Goal: Information Seeking & Learning: Find specific fact

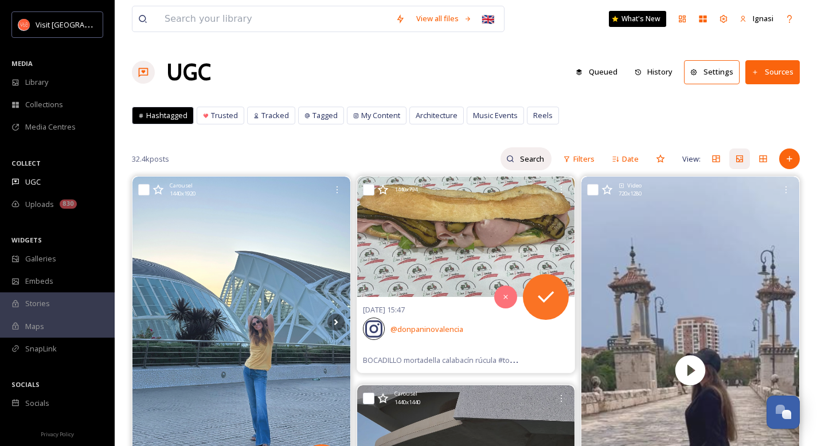
click at [530, 156] on input at bounding box center [532, 158] width 37 height 23
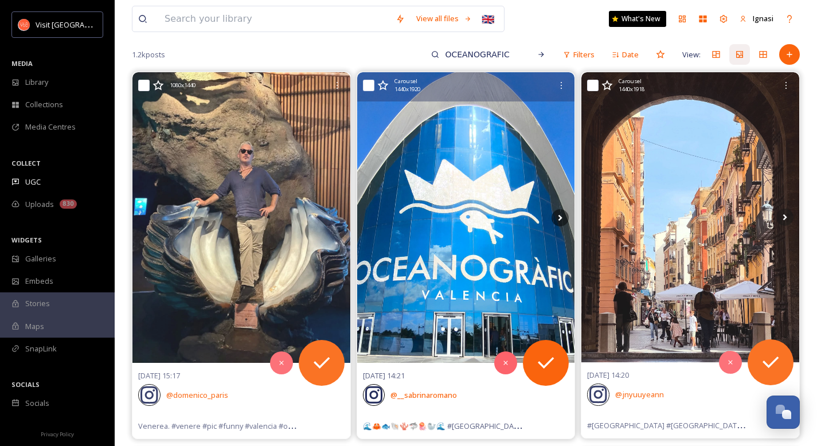
scroll to position [156, 0]
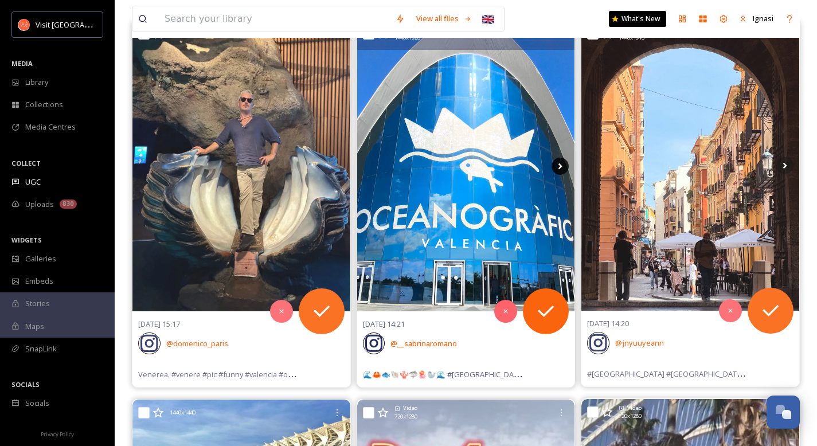
click at [561, 163] on icon at bounding box center [559, 166] width 17 height 17
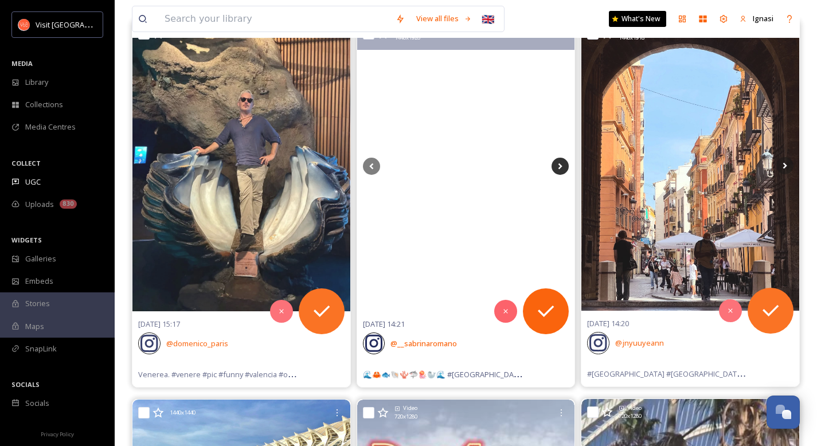
click at [557, 171] on icon at bounding box center [559, 166] width 17 height 17
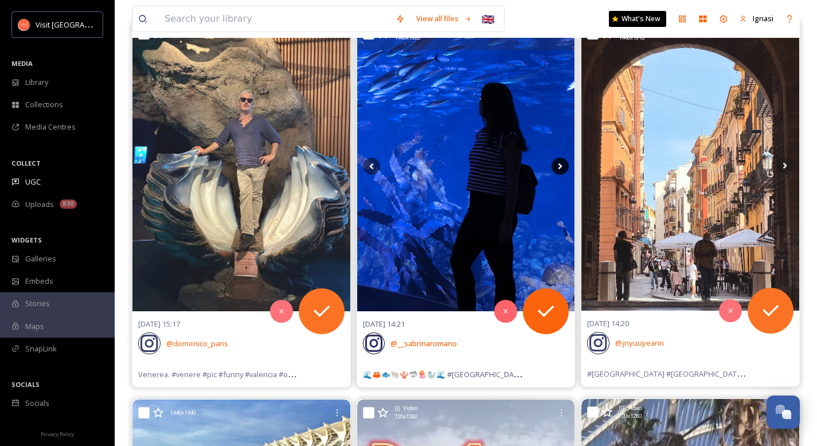
click at [557, 171] on icon at bounding box center [559, 166] width 17 height 17
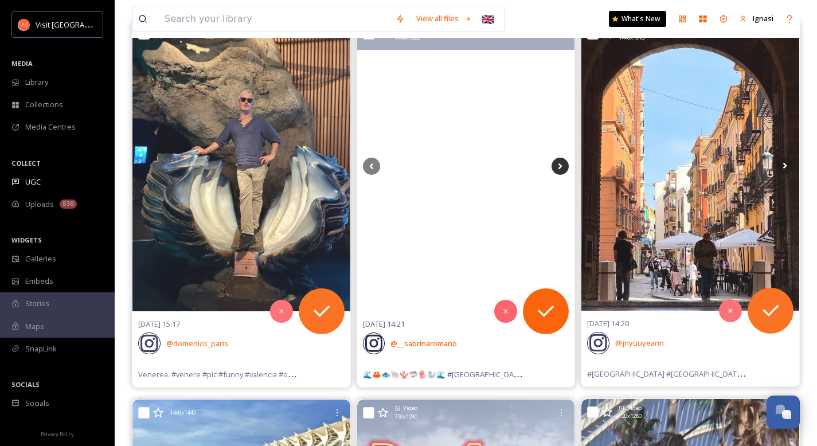
click at [557, 171] on icon at bounding box center [559, 166] width 17 height 17
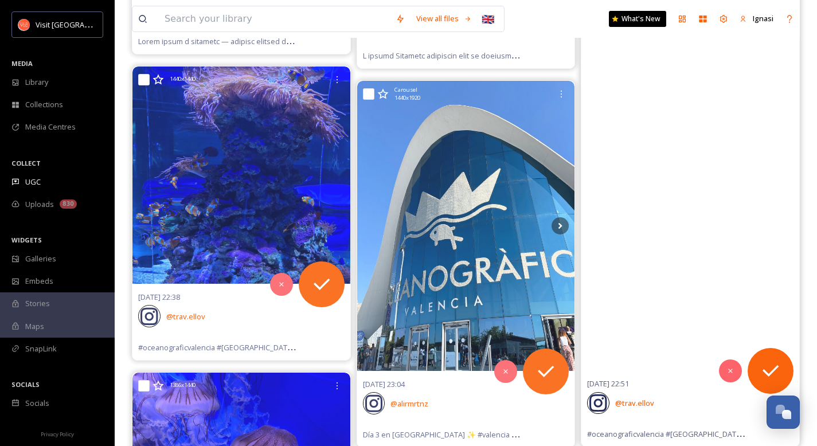
scroll to position [1405, 0]
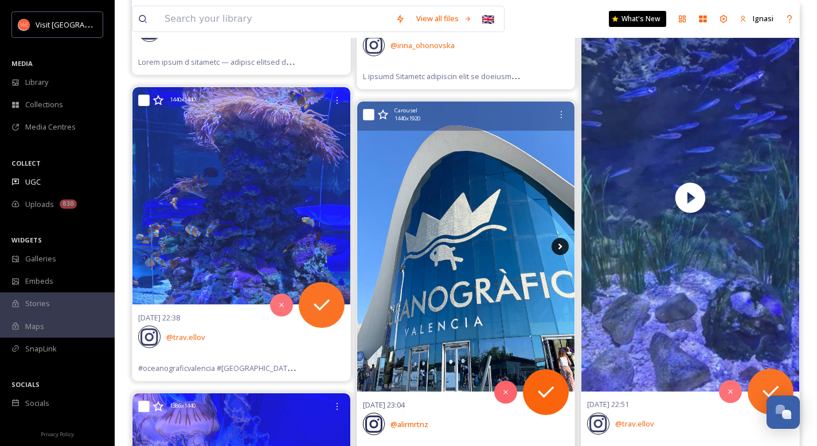
click at [558, 249] on icon at bounding box center [560, 247] width 4 height 6
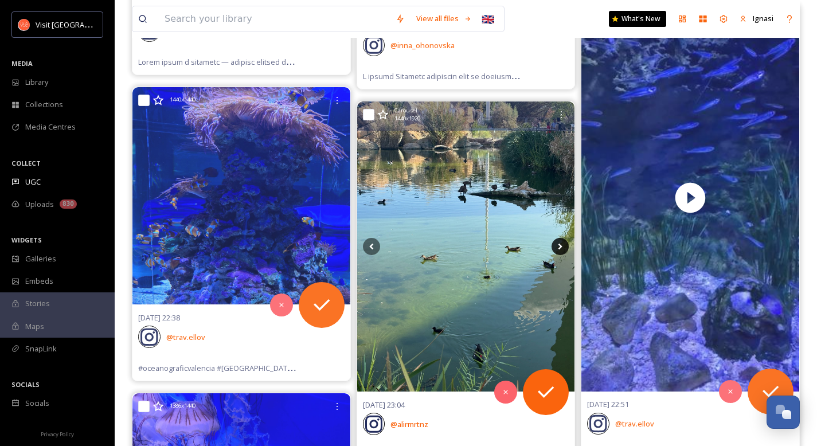
click at [558, 249] on icon at bounding box center [560, 247] width 4 height 6
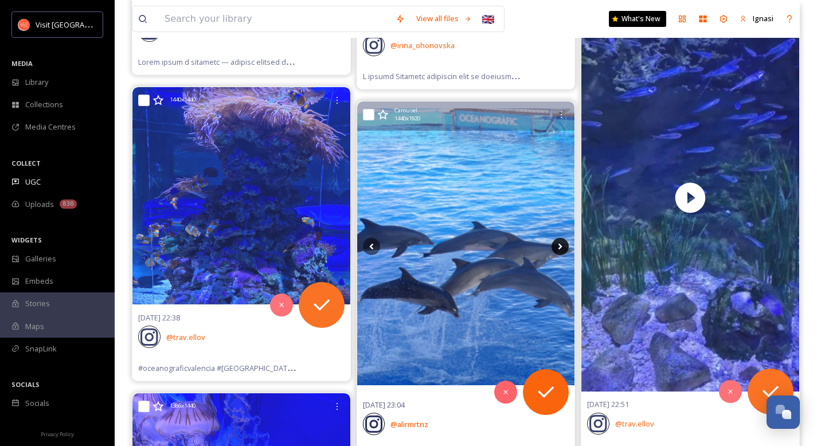
click at [558, 249] on icon at bounding box center [560, 247] width 4 height 6
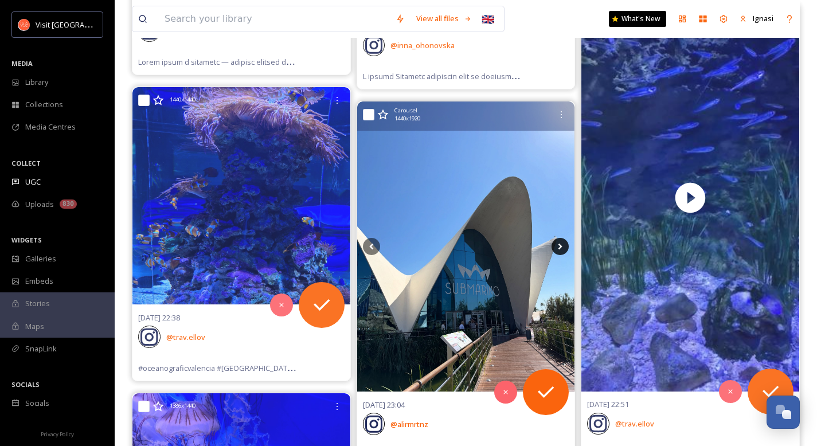
click at [558, 249] on icon at bounding box center [560, 247] width 4 height 6
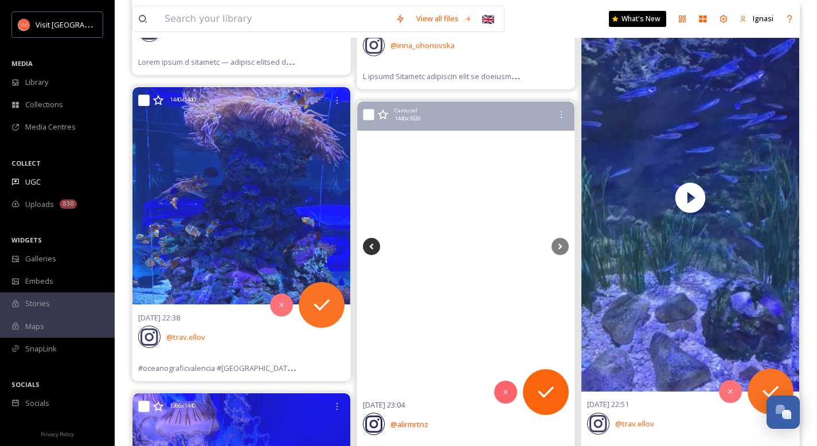
click at [365, 244] on icon at bounding box center [371, 246] width 17 height 17
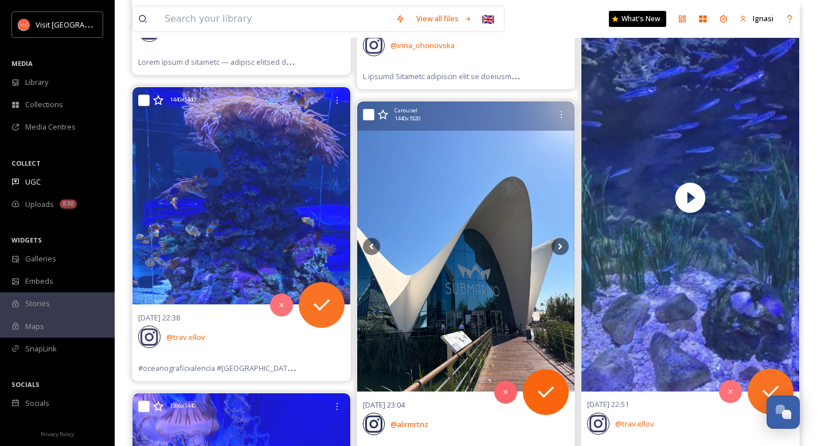
click at [449, 235] on img at bounding box center [466, 246] width 218 height 290
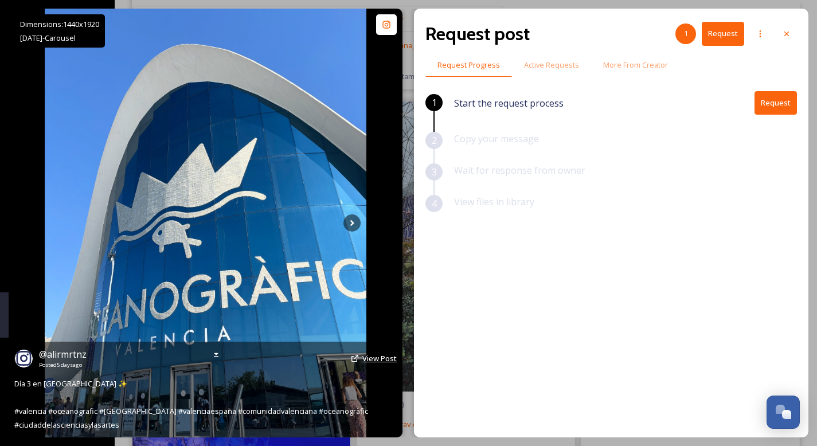
click at [366, 358] on span "View Post" at bounding box center [379, 358] width 34 height 10
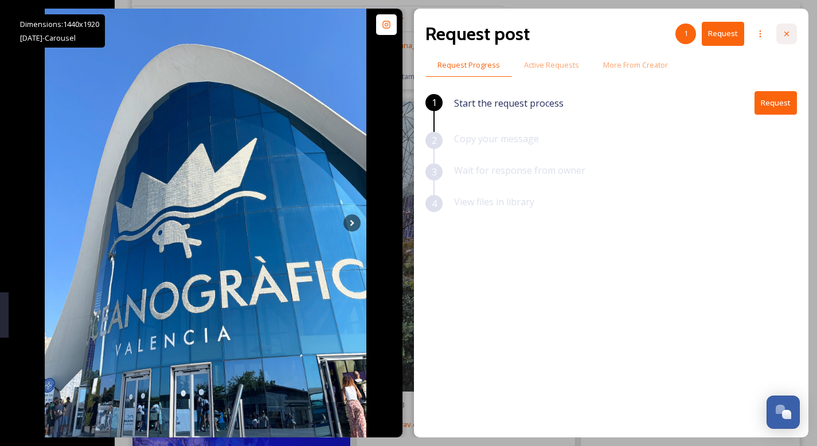
click at [783, 32] on icon at bounding box center [786, 33] width 9 height 9
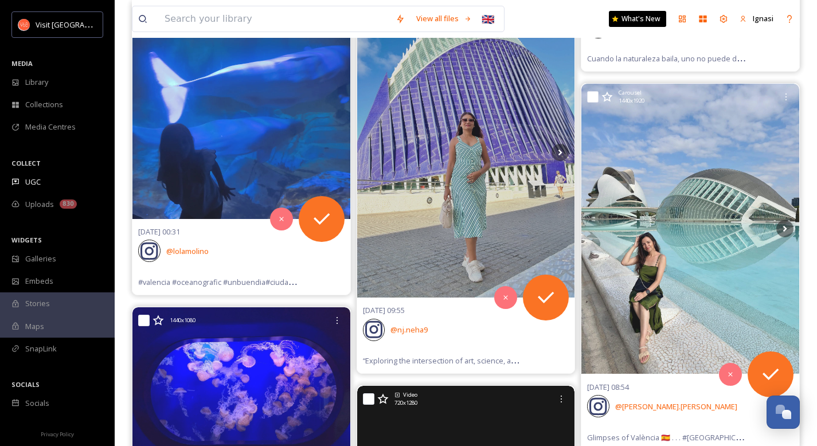
scroll to position [4793, 0]
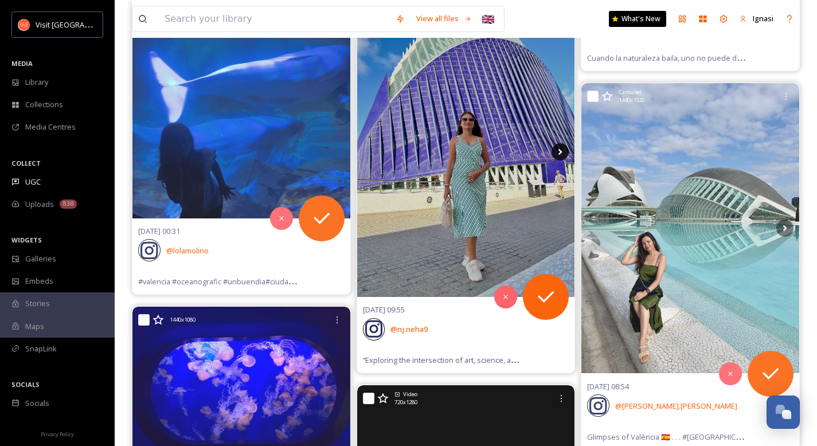
click at [554, 153] on icon at bounding box center [559, 151] width 17 height 17
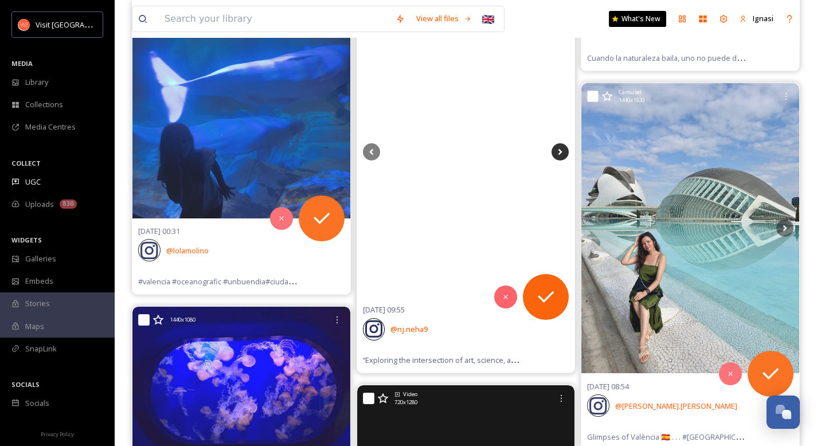
click at [554, 153] on icon at bounding box center [559, 151] width 17 height 17
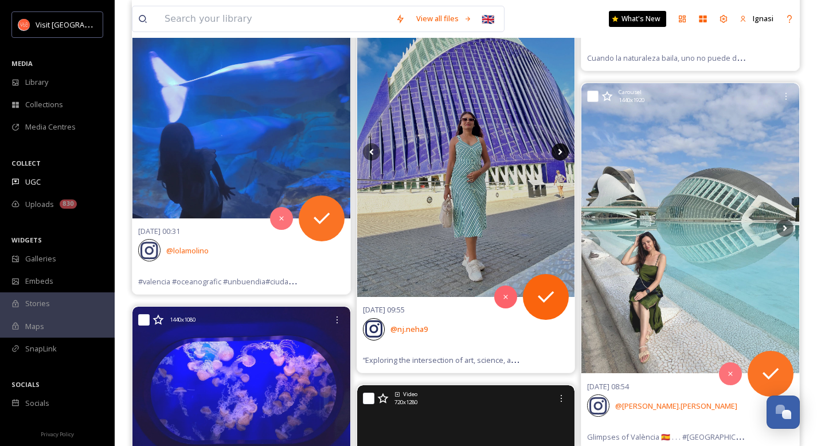
click at [557, 153] on icon at bounding box center [559, 151] width 17 height 17
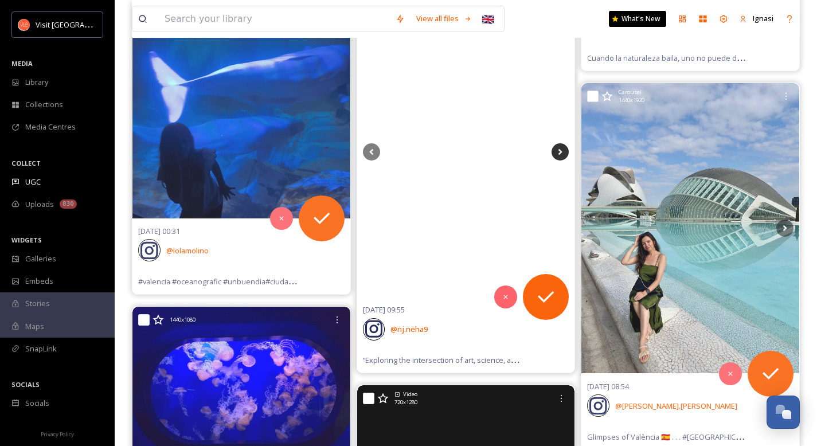
click at [557, 153] on icon at bounding box center [559, 151] width 17 height 17
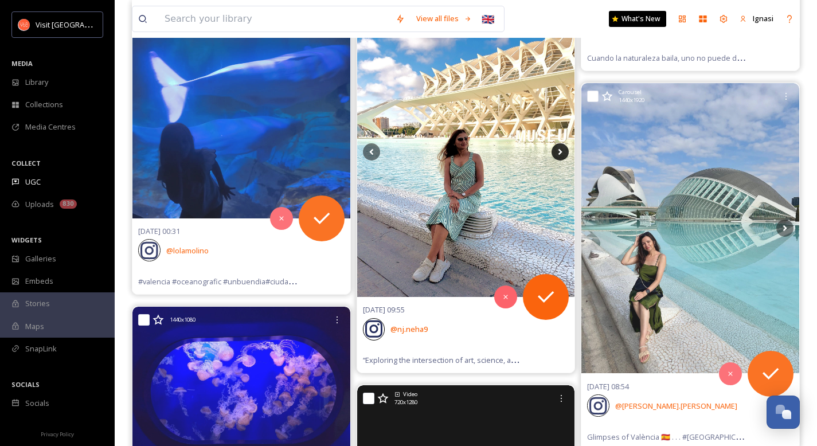
click at [557, 153] on icon at bounding box center [559, 151] width 17 height 17
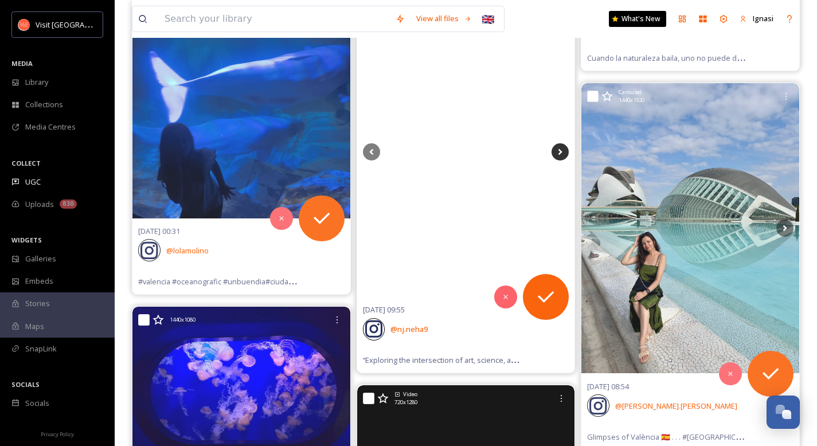
click at [557, 153] on icon at bounding box center [559, 151] width 17 height 17
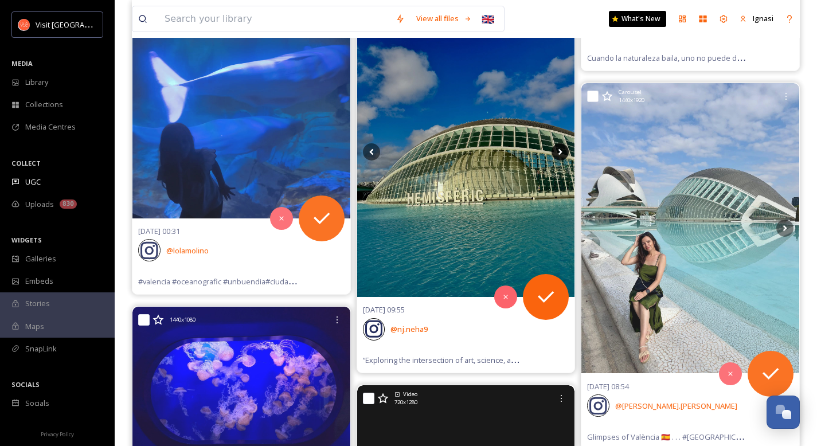
click at [557, 153] on icon at bounding box center [559, 151] width 17 height 17
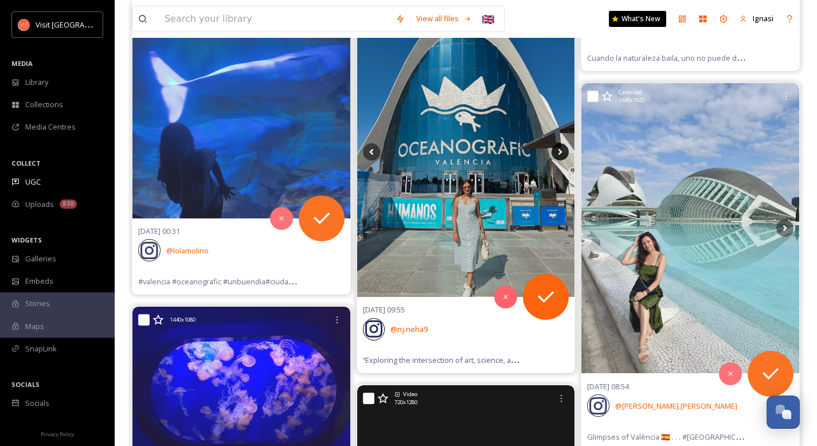
click at [563, 151] on icon at bounding box center [559, 151] width 17 height 17
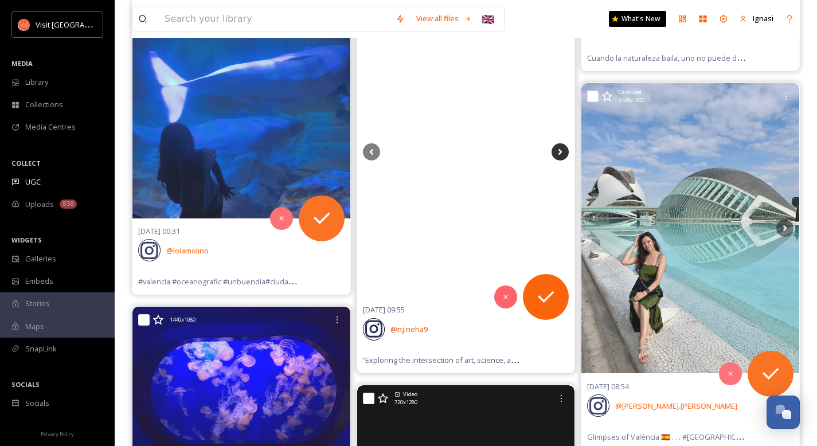
click at [563, 151] on icon at bounding box center [559, 151] width 17 height 17
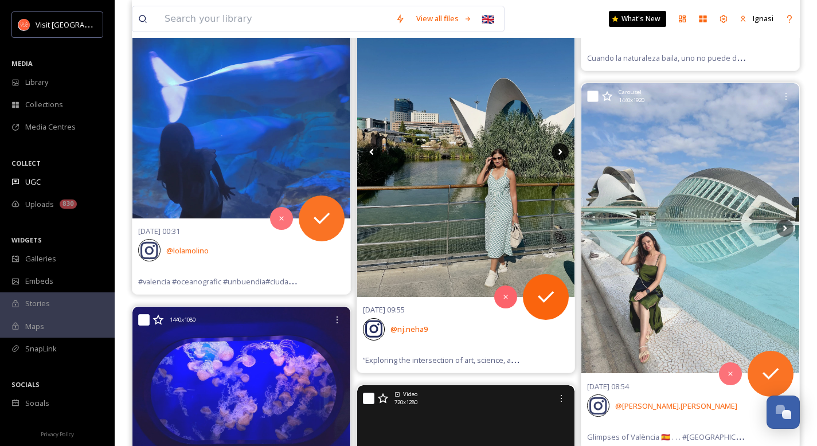
click at [563, 151] on icon at bounding box center [559, 151] width 17 height 17
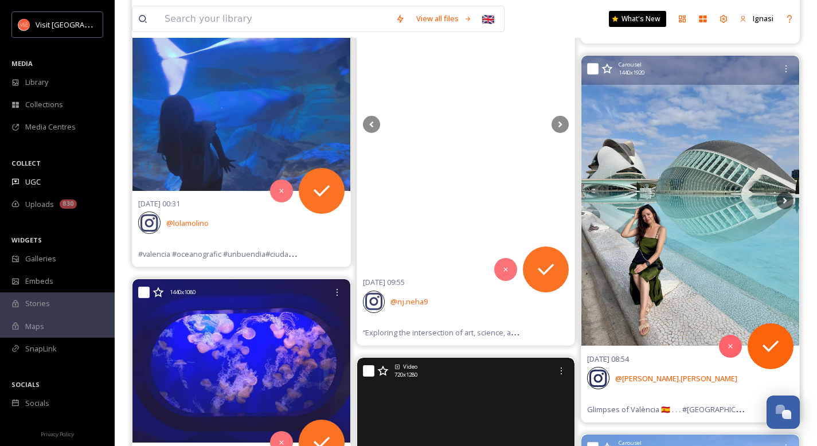
scroll to position [4822, 0]
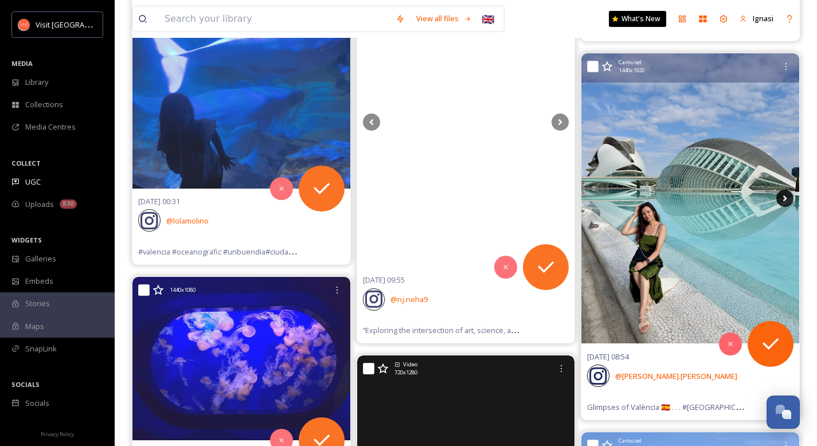
click at [785, 198] on icon at bounding box center [785, 198] width 4 height 6
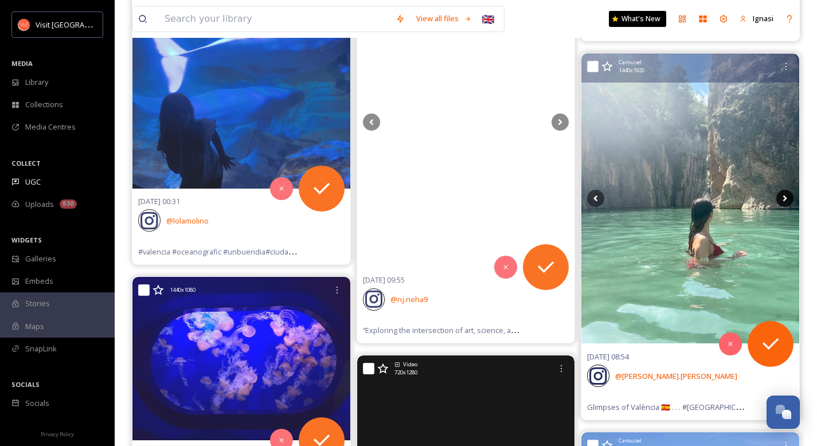
click at [785, 201] on icon at bounding box center [784, 198] width 17 height 17
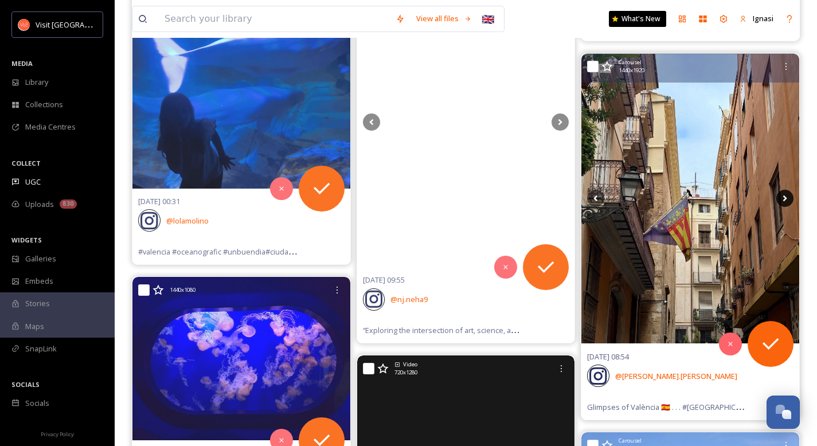
click at [785, 201] on icon at bounding box center [784, 198] width 17 height 17
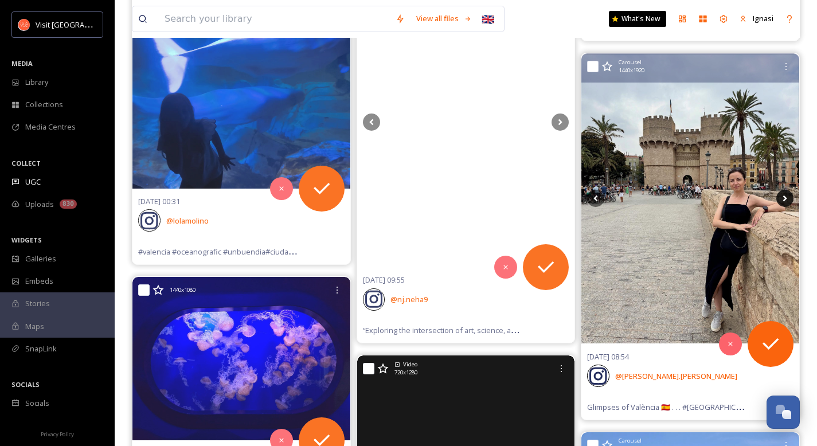
click at [785, 201] on icon at bounding box center [784, 198] width 17 height 17
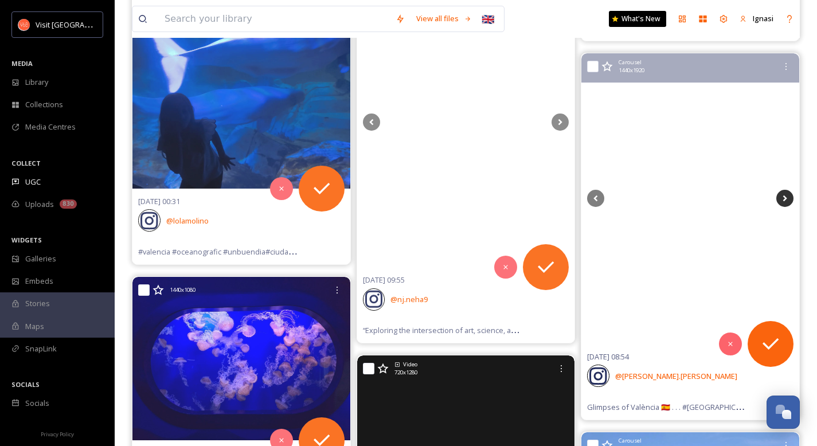
click at [785, 201] on icon at bounding box center [784, 198] width 17 height 17
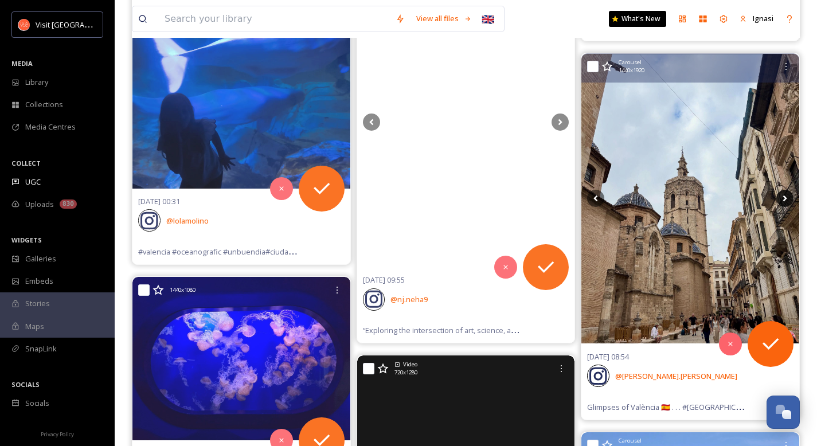
click at [785, 201] on icon at bounding box center [784, 198] width 17 height 17
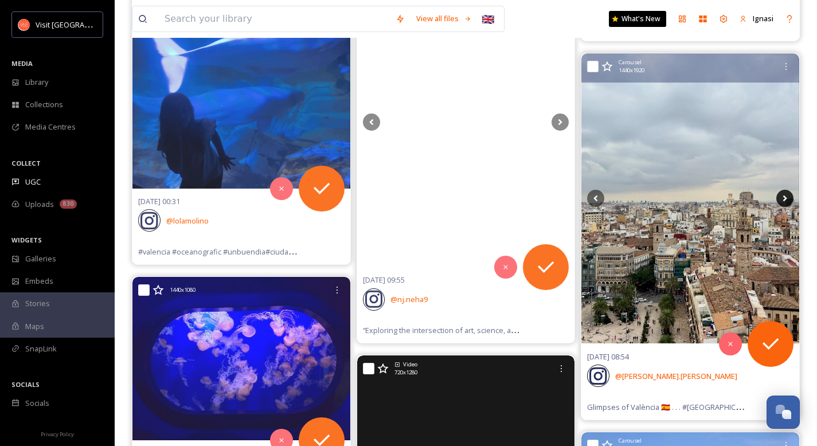
click at [785, 201] on icon at bounding box center [784, 198] width 17 height 17
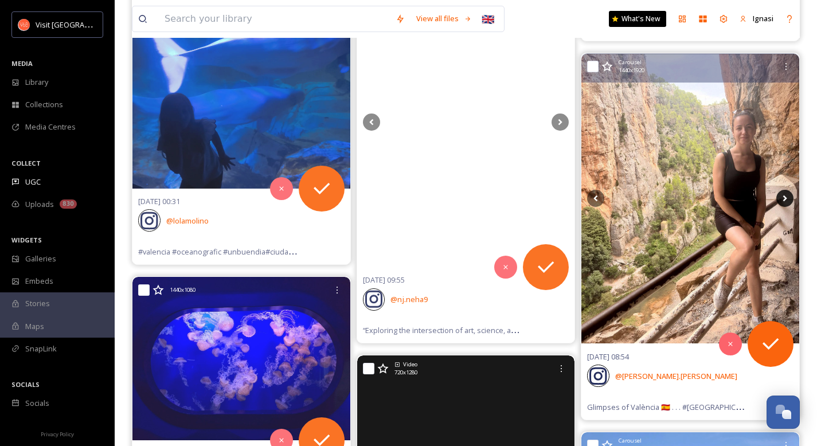
click at [785, 201] on icon at bounding box center [784, 198] width 17 height 17
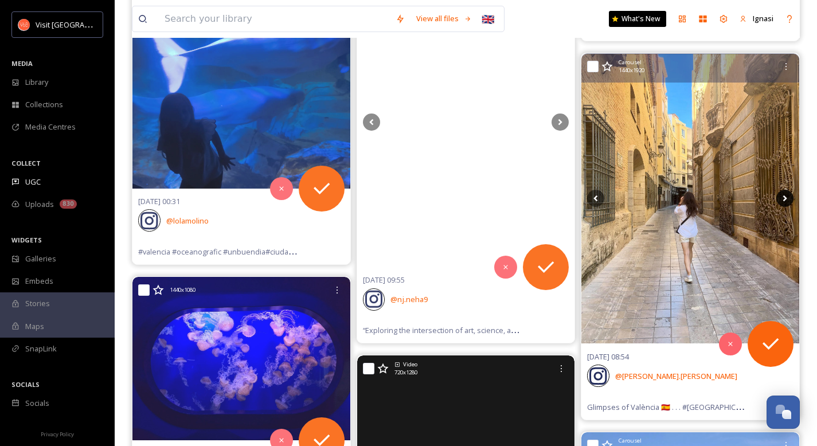
click at [785, 201] on icon at bounding box center [784, 198] width 17 height 17
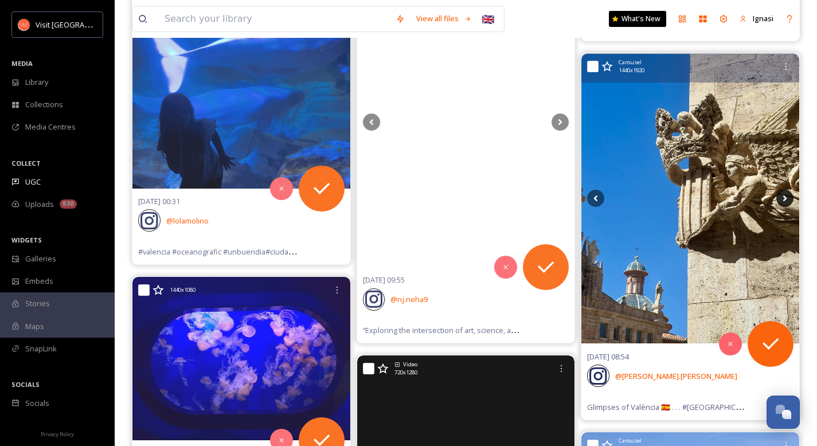
click at [785, 201] on icon at bounding box center [784, 198] width 17 height 17
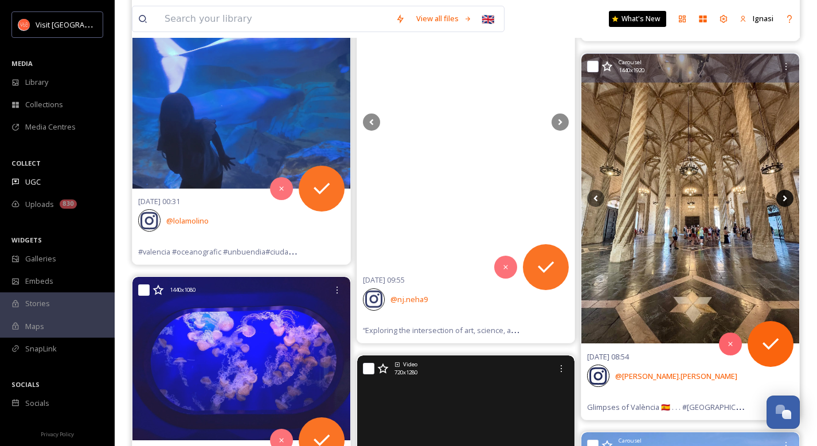
click at [785, 201] on icon at bounding box center [784, 198] width 17 height 17
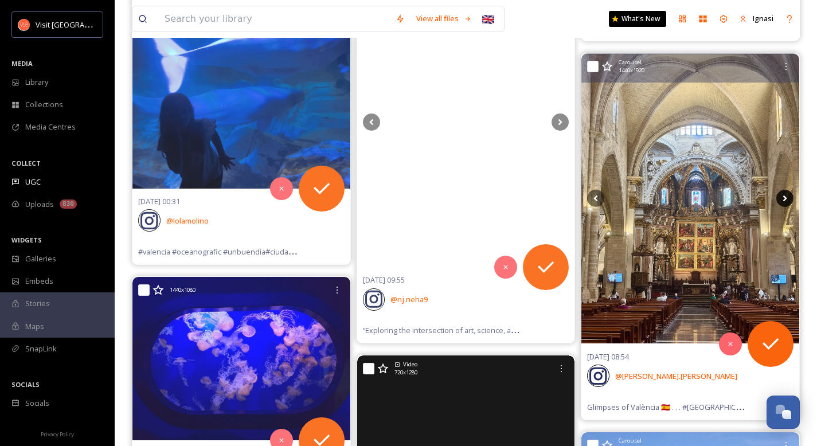
click at [785, 201] on icon at bounding box center [784, 198] width 17 height 17
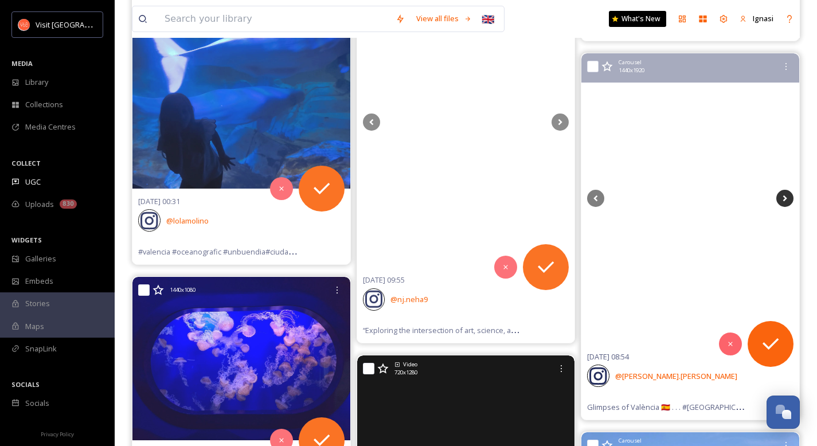
click at [785, 201] on icon at bounding box center [784, 198] width 17 height 17
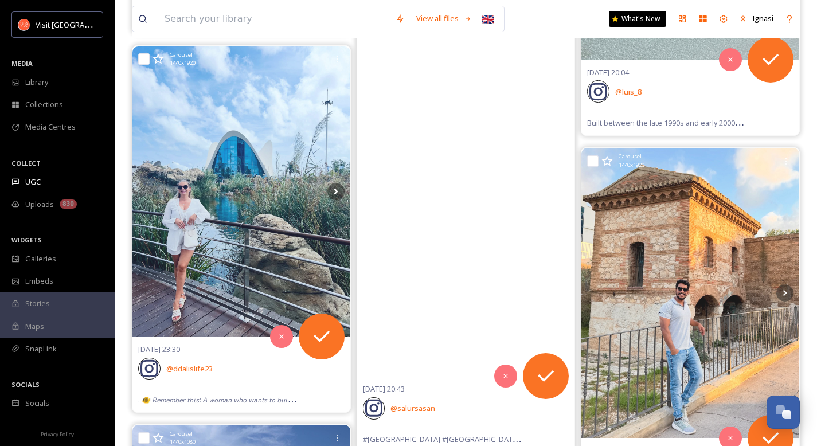
scroll to position [5645, 0]
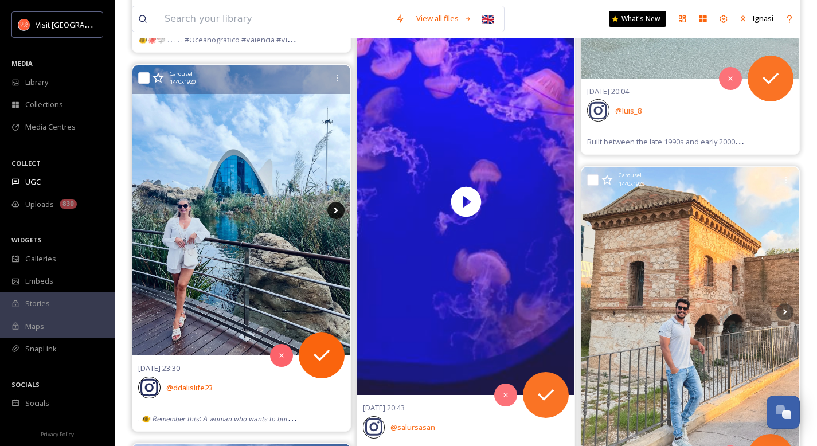
click at [336, 208] on icon at bounding box center [335, 210] width 17 height 17
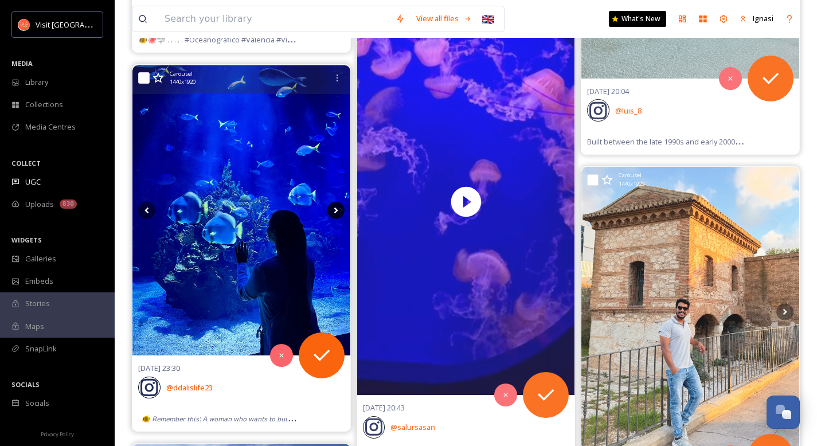
click at [336, 208] on icon at bounding box center [335, 210] width 17 height 17
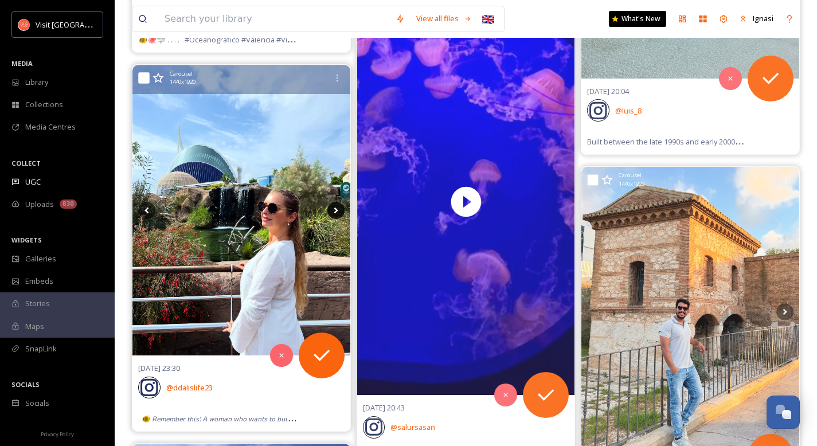
click at [336, 208] on icon at bounding box center [335, 210] width 17 height 17
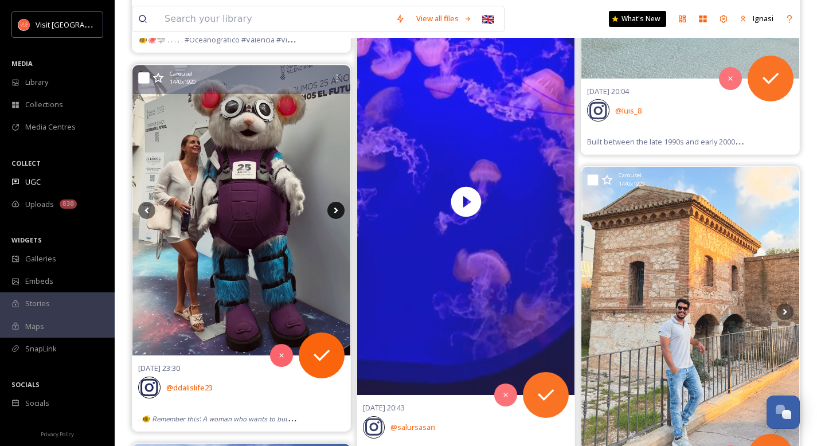
click at [336, 208] on icon at bounding box center [335, 210] width 17 height 17
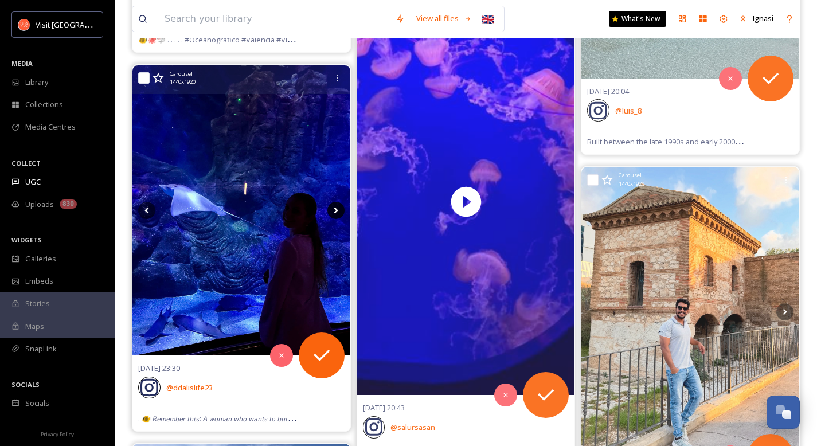
click at [335, 213] on icon at bounding box center [335, 210] width 17 height 17
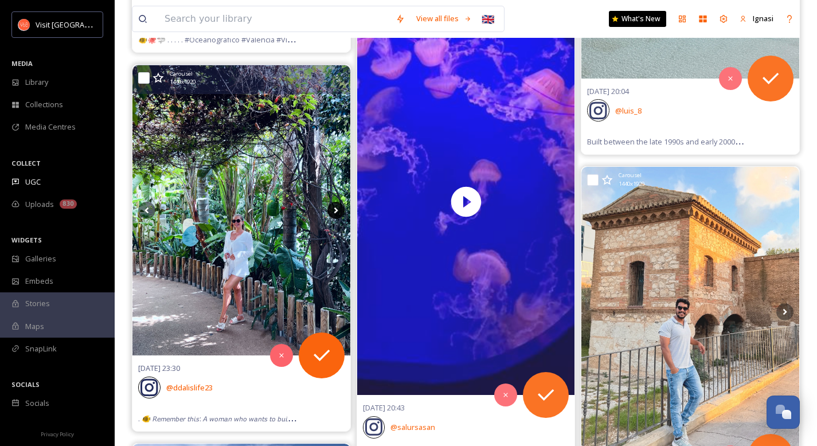
click at [335, 213] on icon at bounding box center [335, 210] width 17 height 17
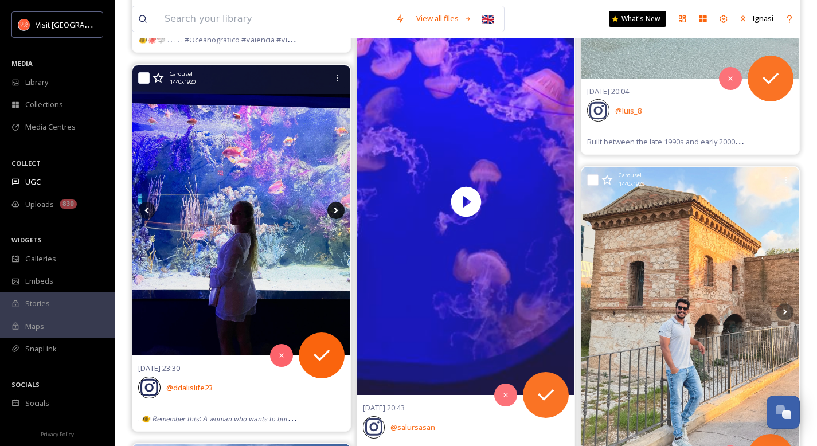
click at [335, 213] on icon at bounding box center [335, 210] width 17 height 17
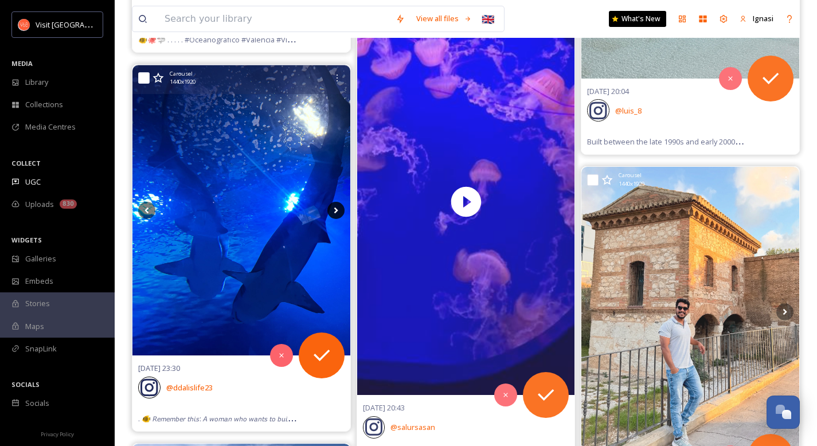
click at [335, 213] on icon at bounding box center [335, 210] width 17 height 17
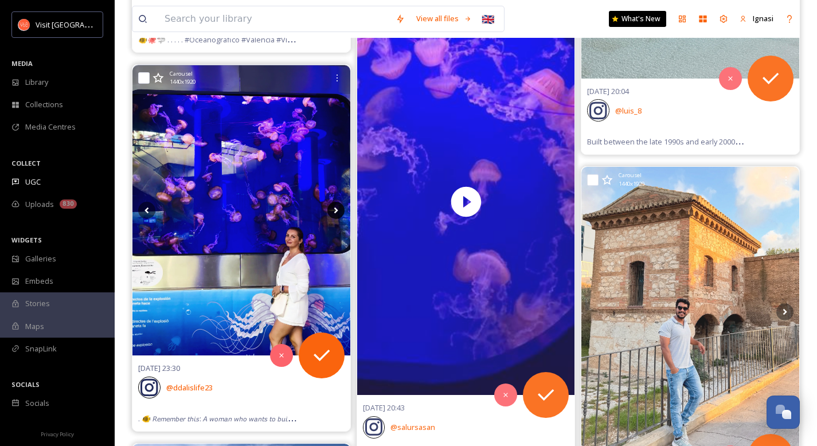
click at [335, 213] on icon at bounding box center [335, 210] width 17 height 17
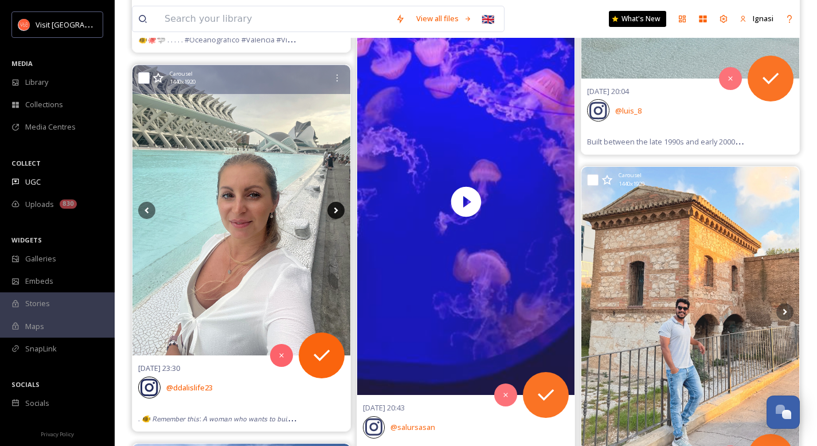
click at [335, 213] on icon at bounding box center [335, 210] width 17 height 17
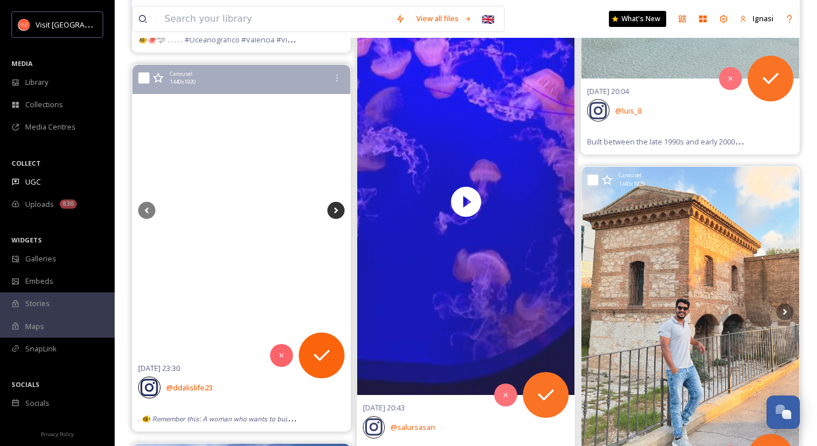
click at [335, 213] on icon at bounding box center [335, 210] width 17 height 17
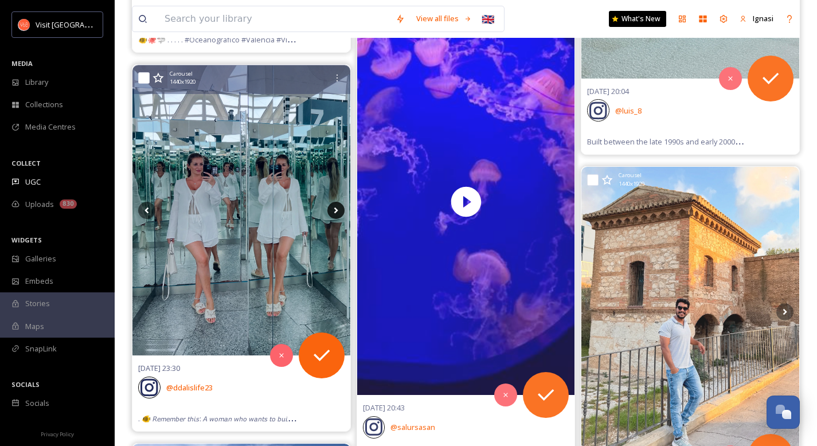
click at [335, 213] on icon at bounding box center [335, 210] width 17 height 17
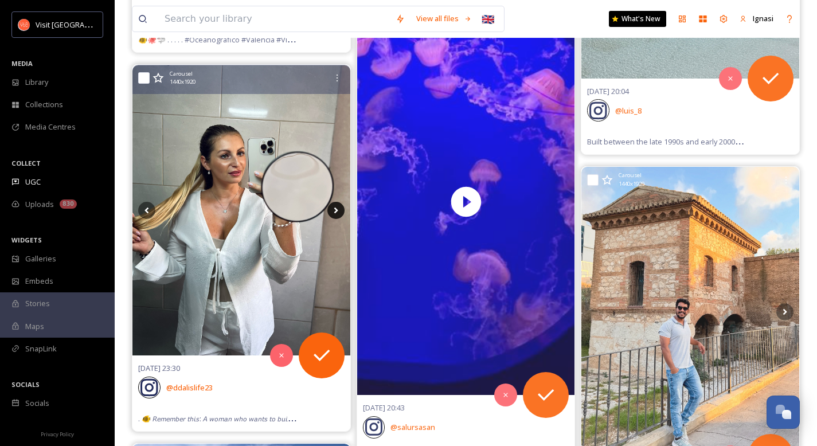
click at [335, 213] on icon at bounding box center [335, 210] width 17 height 17
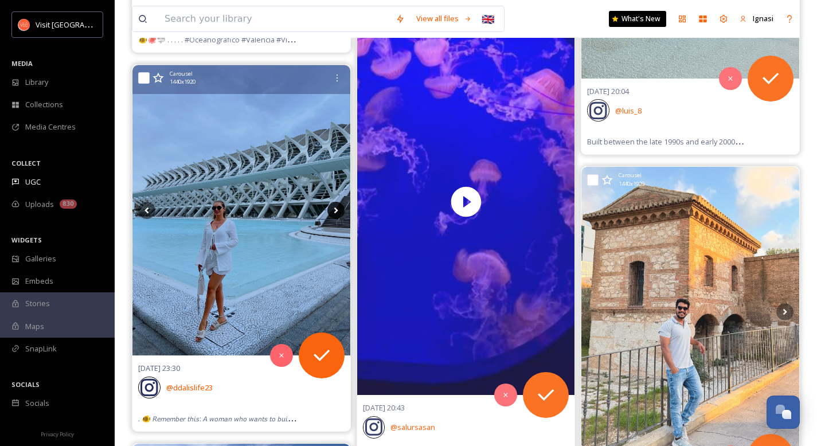
click at [335, 213] on icon at bounding box center [335, 210] width 17 height 17
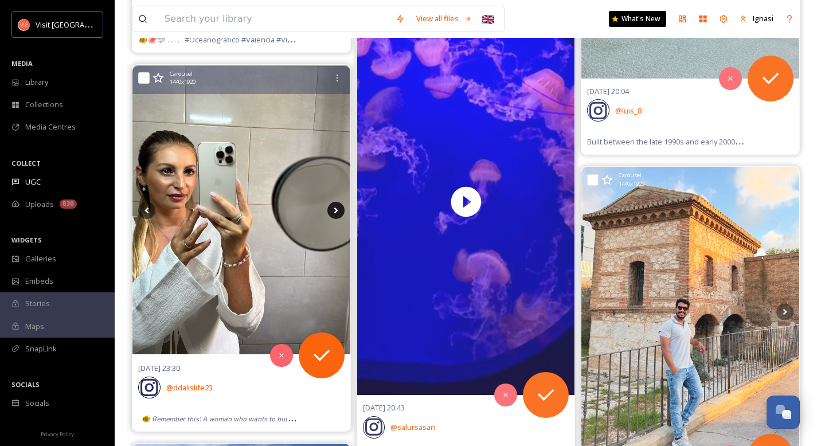
click at [335, 213] on icon at bounding box center [335, 210] width 17 height 17
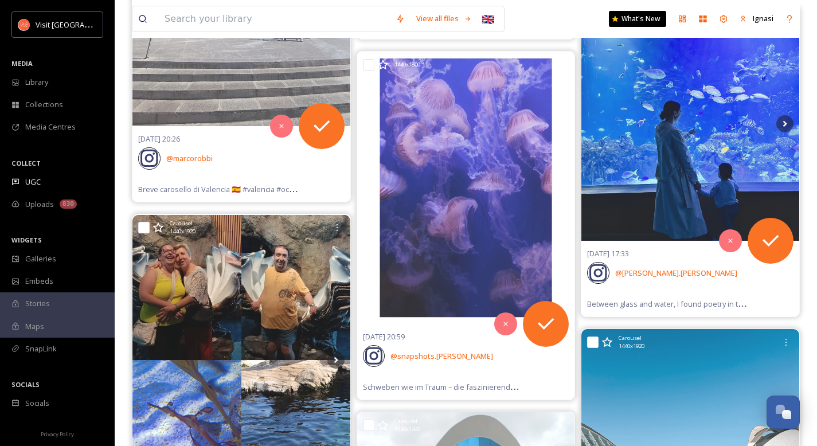
scroll to position [7090, 0]
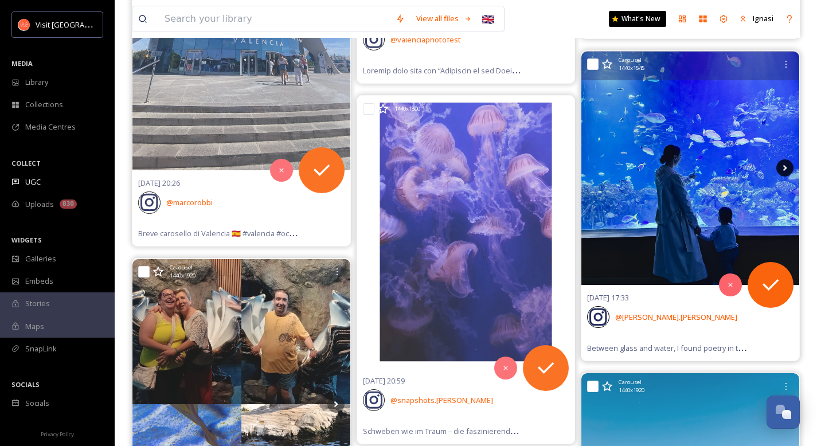
click at [789, 166] on icon at bounding box center [784, 167] width 17 height 17
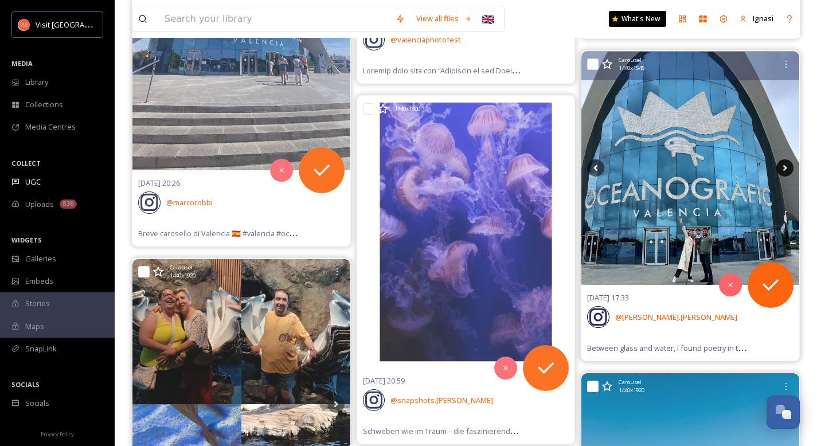
click at [789, 166] on icon at bounding box center [784, 167] width 17 height 17
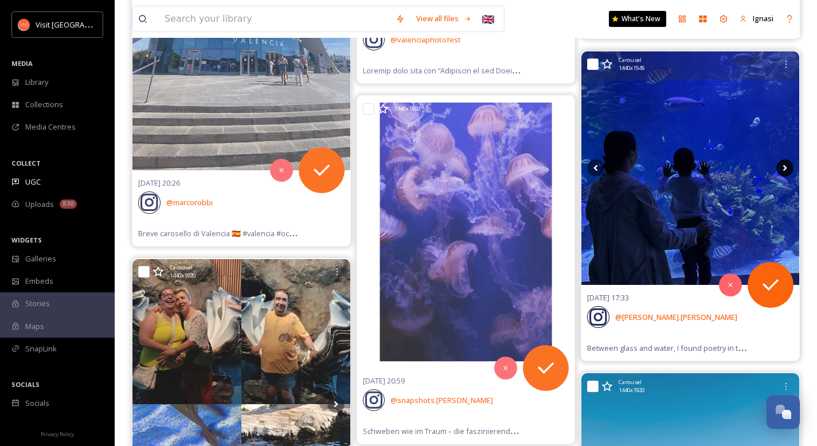
click at [789, 166] on icon at bounding box center [784, 167] width 17 height 17
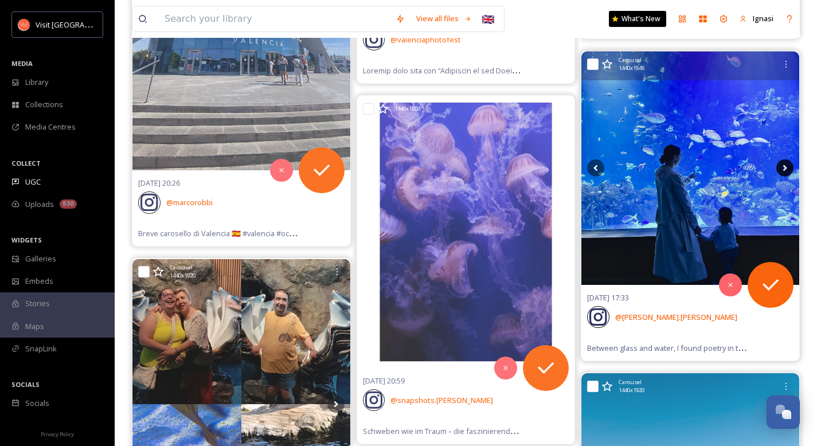
click at [789, 166] on icon at bounding box center [784, 167] width 17 height 17
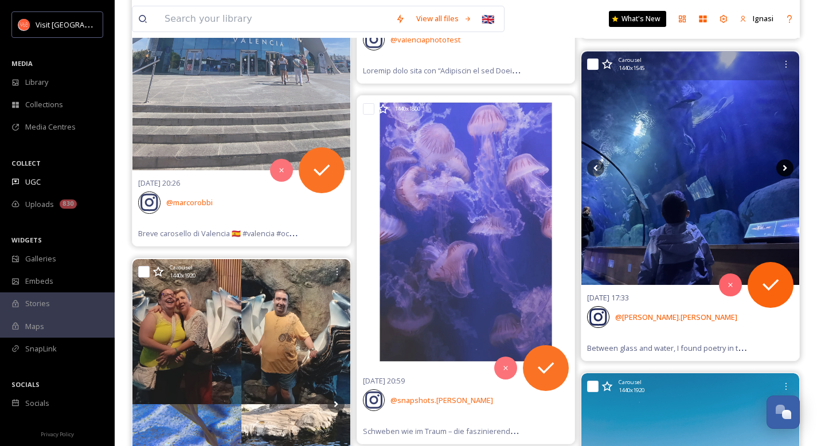
click at [789, 166] on icon at bounding box center [784, 167] width 17 height 17
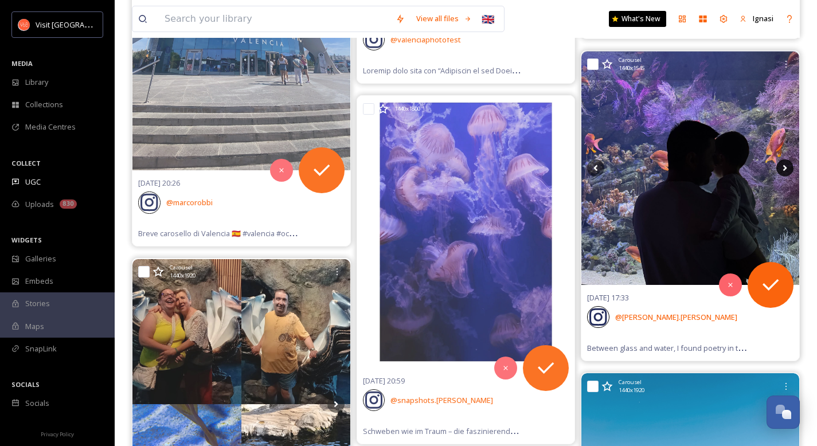
click at [789, 166] on icon at bounding box center [784, 167] width 17 height 17
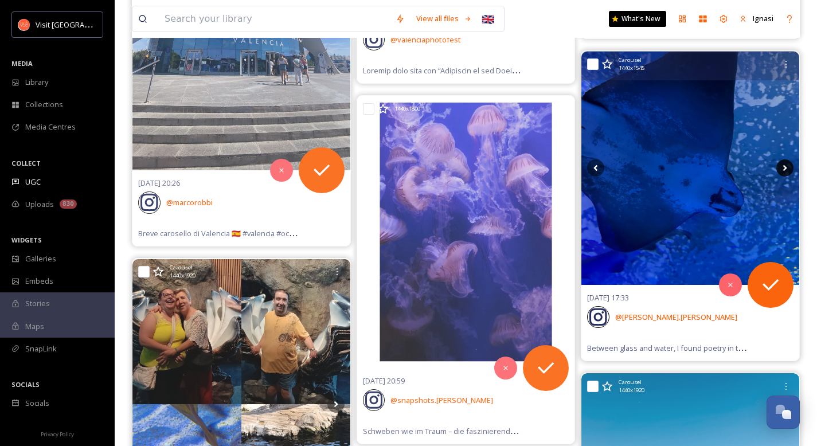
click at [789, 166] on icon at bounding box center [784, 167] width 17 height 17
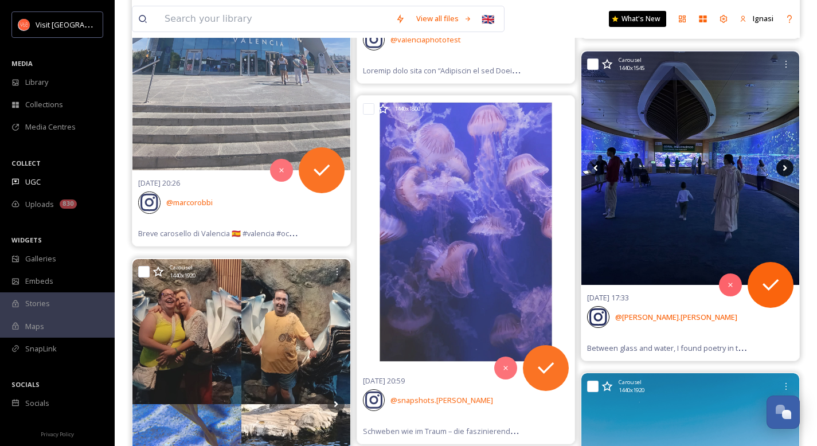
click at [789, 166] on icon at bounding box center [784, 167] width 17 height 17
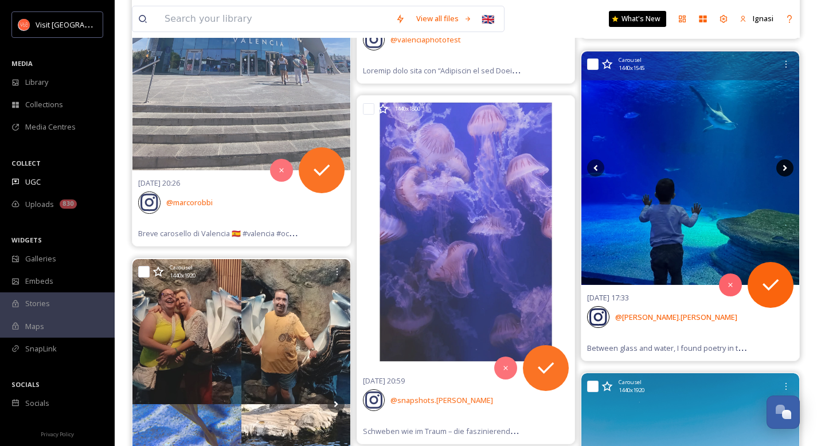
click at [789, 166] on icon at bounding box center [784, 167] width 17 height 17
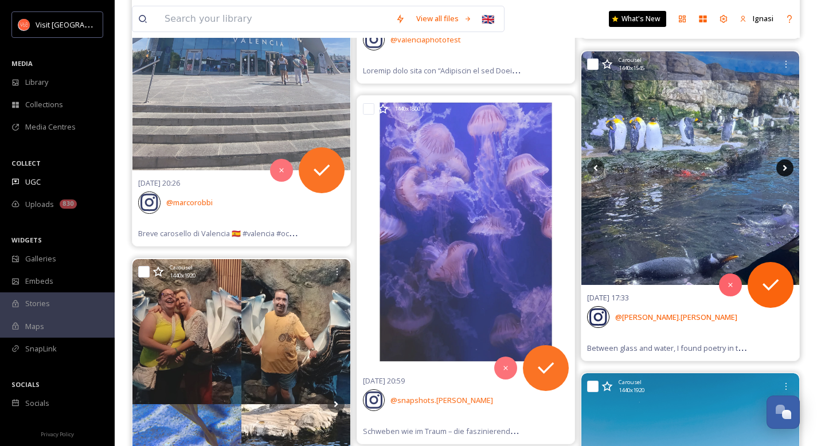
click at [789, 166] on icon at bounding box center [784, 167] width 17 height 17
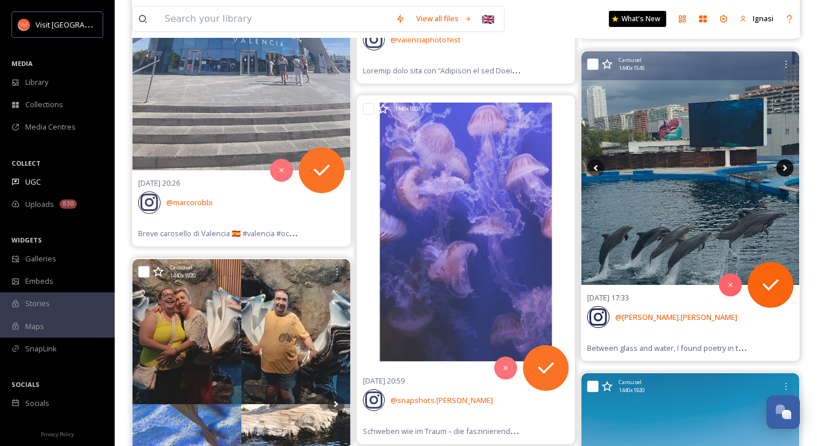
click at [789, 166] on icon at bounding box center [784, 167] width 17 height 17
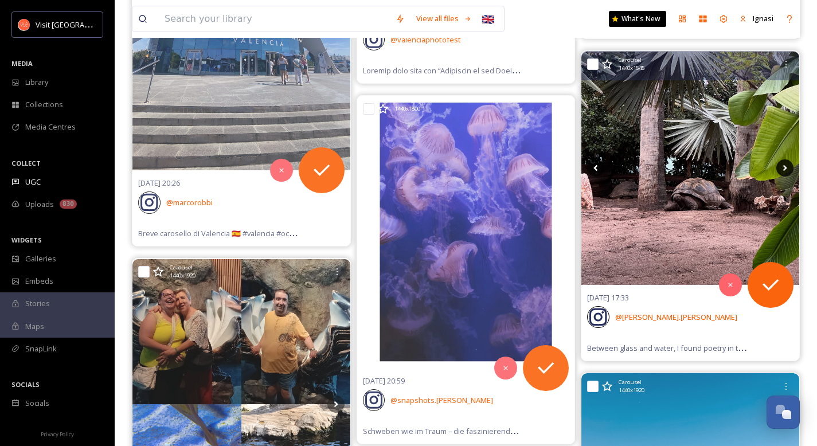
click at [789, 166] on icon at bounding box center [784, 167] width 17 height 17
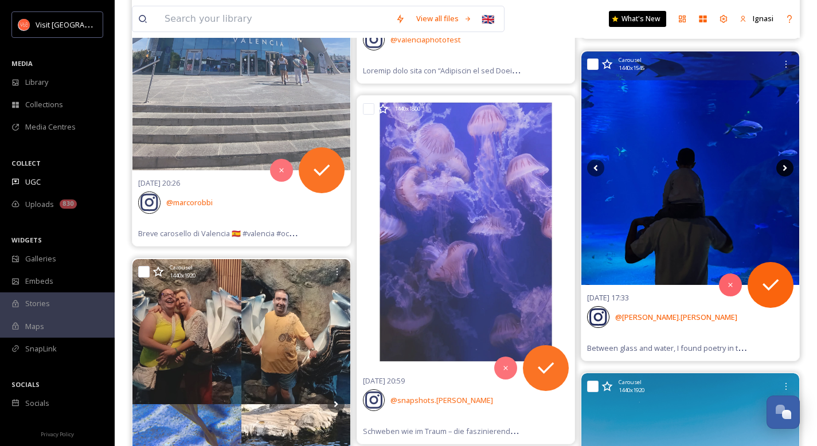
click at [789, 166] on icon at bounding box center [784, 167] width 17 height 17
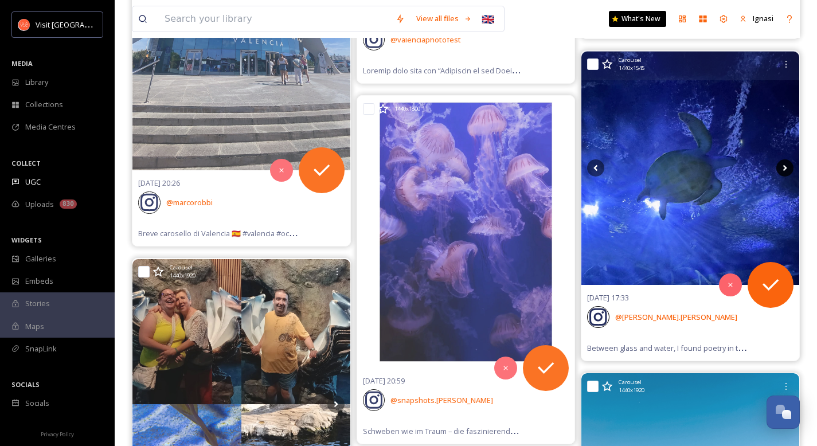
click at [789, 166] on icon at bounding box center [784, 167] width 17 height 17
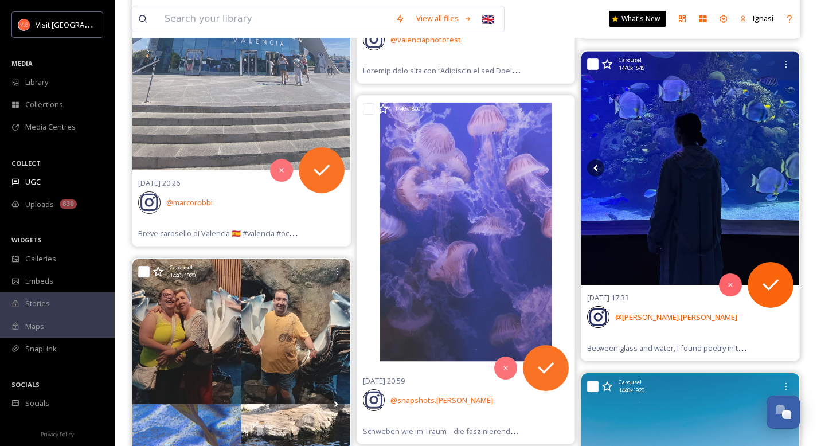
click at [685, 172] on img at bounding box center [690, 168] width 218 height 233
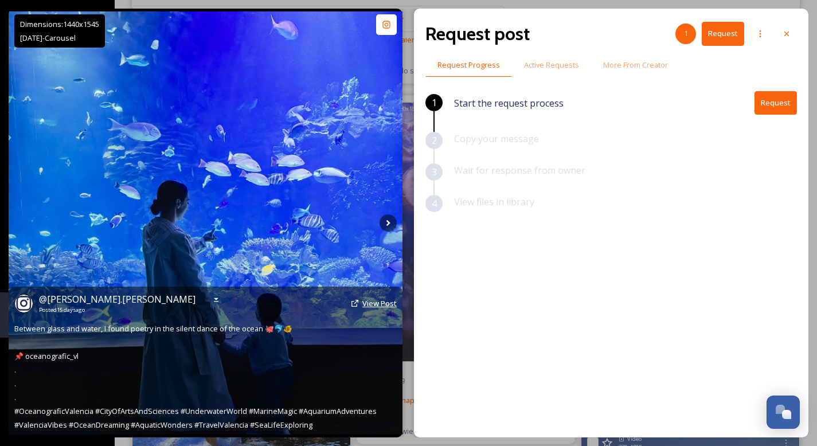
click at [369, 301] on span "View Post" at bounding box center [379, 303] width 34 height 10
click at [780, 32] on div at bounding box center [786, 33] width 21 height 21
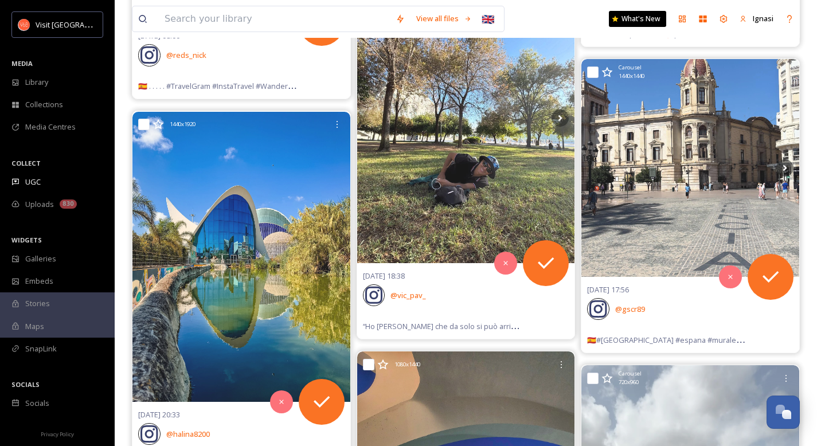
scroll to position [8730, 0]
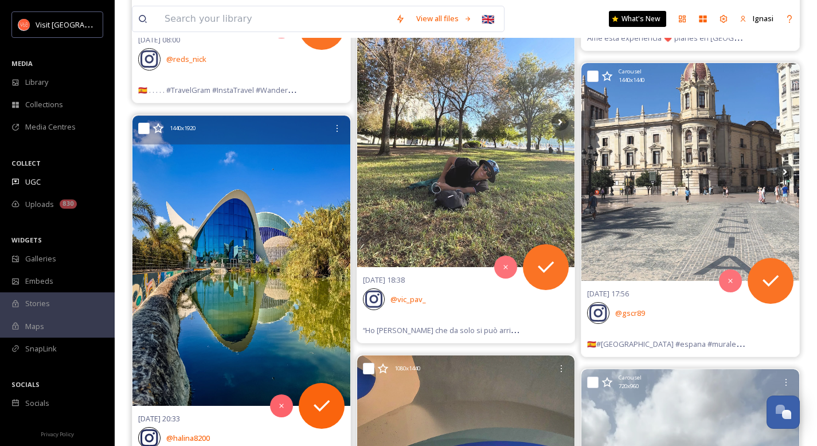
click at [272, 286] on img at bounding box center [241, 261] width 218 height 290
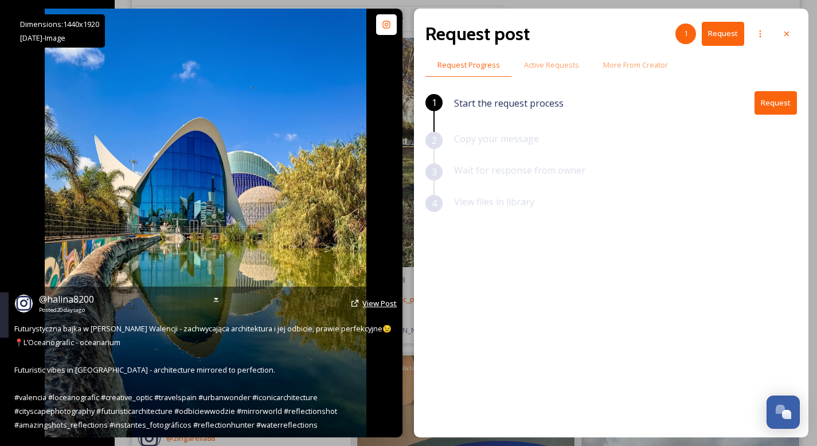
click at [363, 302] on span "View Post" at bounding box center [379, 303] width 34 height 10
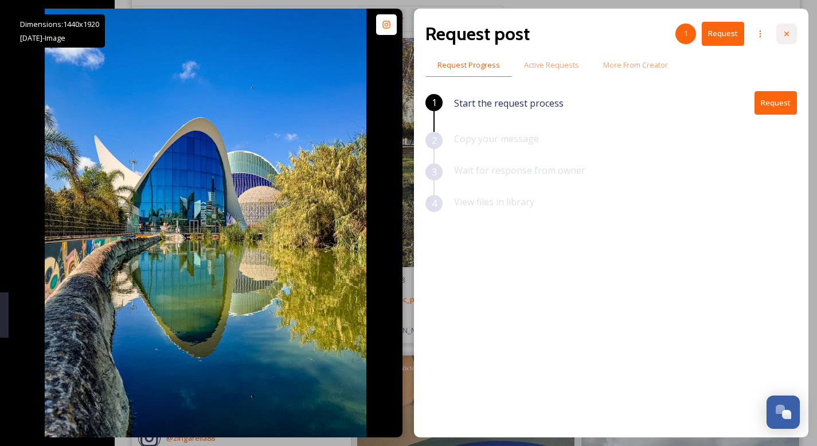
click at [786, 36] on icon at bounding box center [786, 33] width 9 height 9
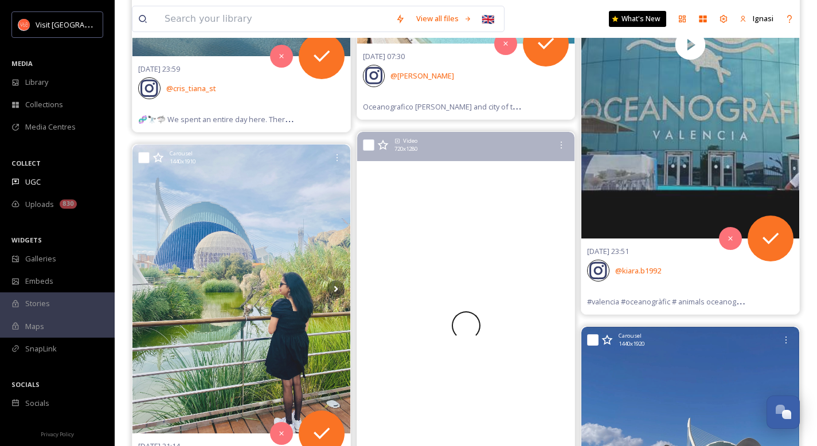
scroll to position [11159, 0]
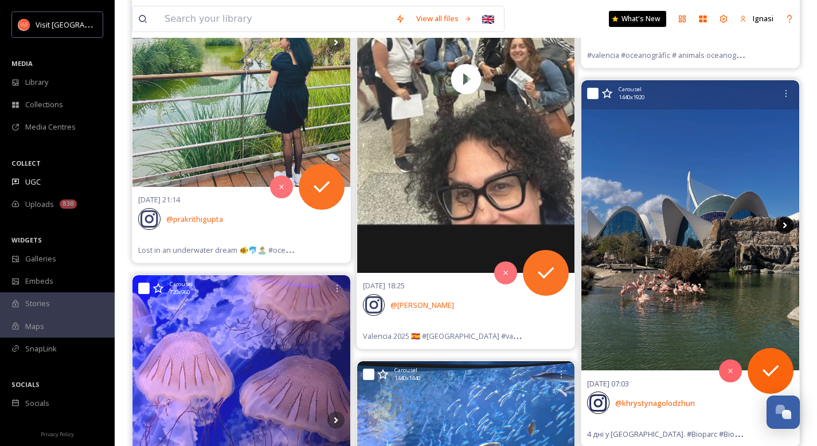
click at [782, 225] on icon at bounding box center [784, 225] width 17 height 17
click at [785, 228] on icon at bounding box center [784, 225] width 17 height 17
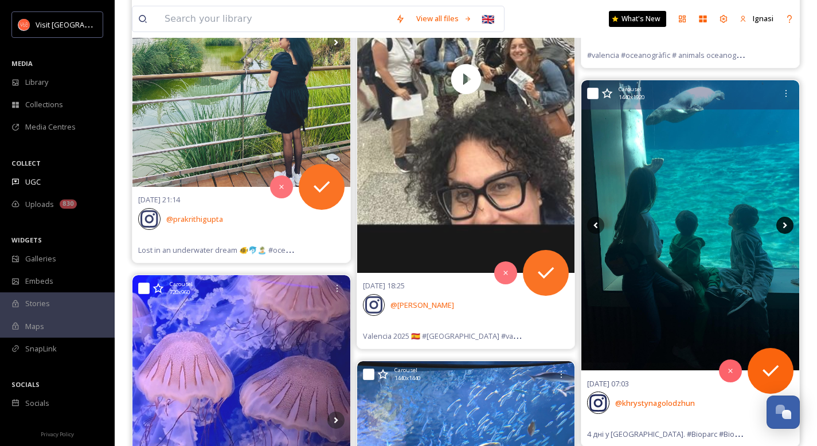
click at [785, 228] on icon at bounding box center [784, 225] width 17 height 17
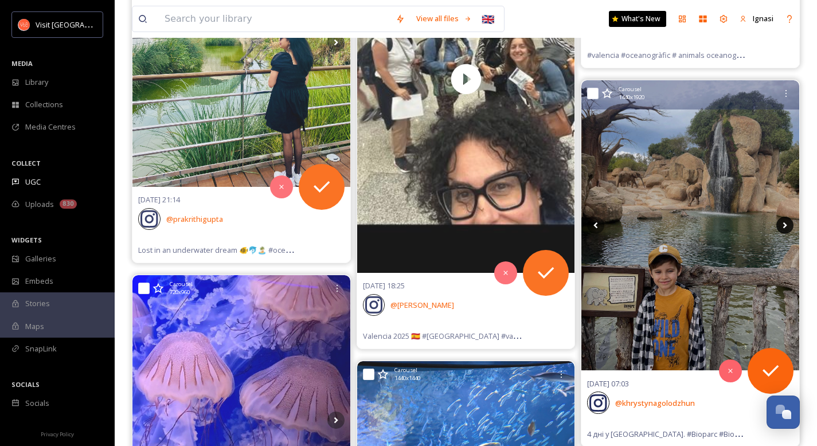
click at [785, 228] on icon at bounding box center [784, 225] width 17 height 17
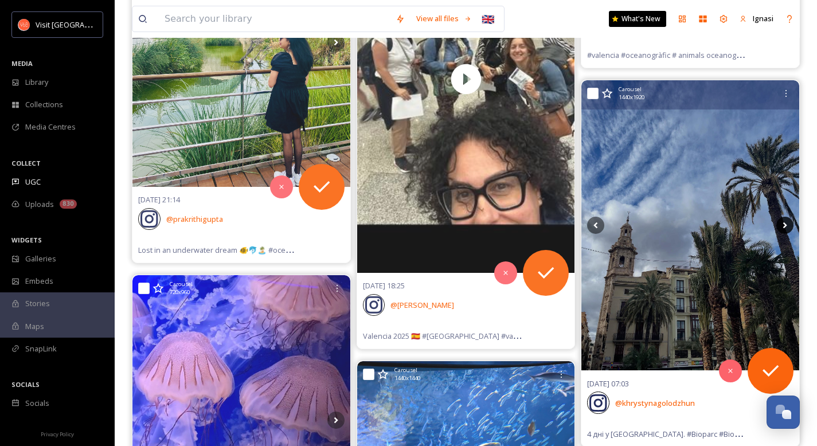
click at [785, 228] on icon at bounding box center [784, 225] width 17 height 17
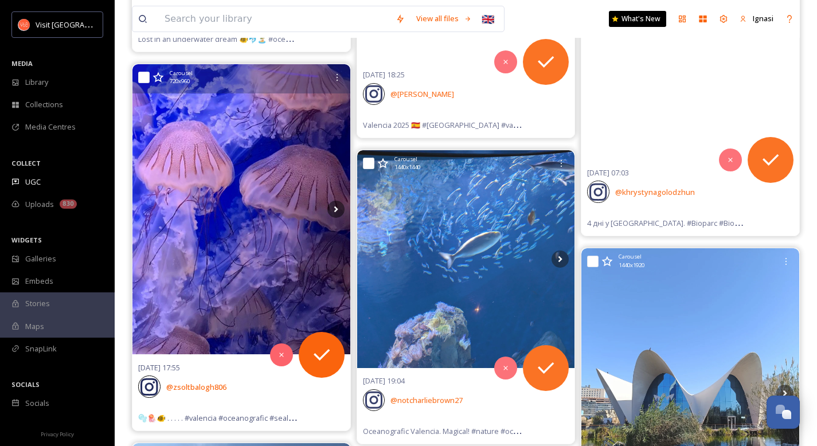
scroll to position [11291, 0]
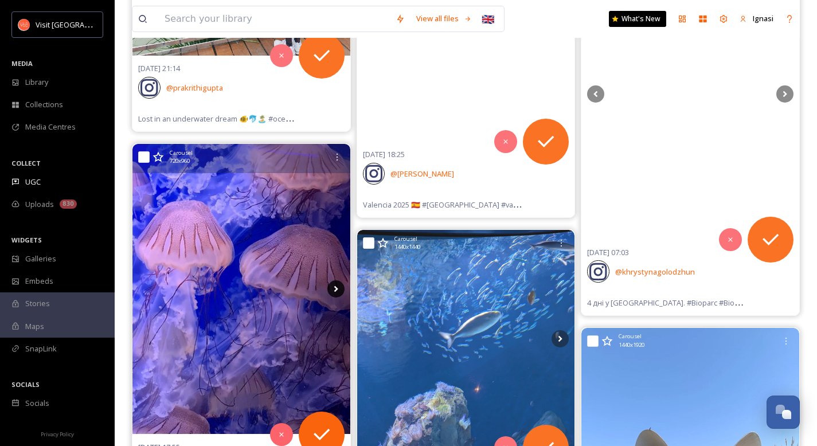
click at [338, 290] on icon at bounding box center [335, 288] width 17 height 17
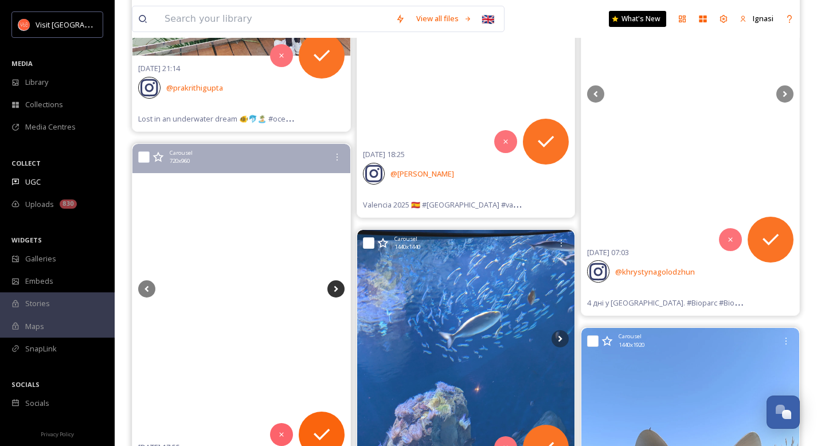
click at [335, 290] on icon at bounding box center [336, 289] width 4 height 6
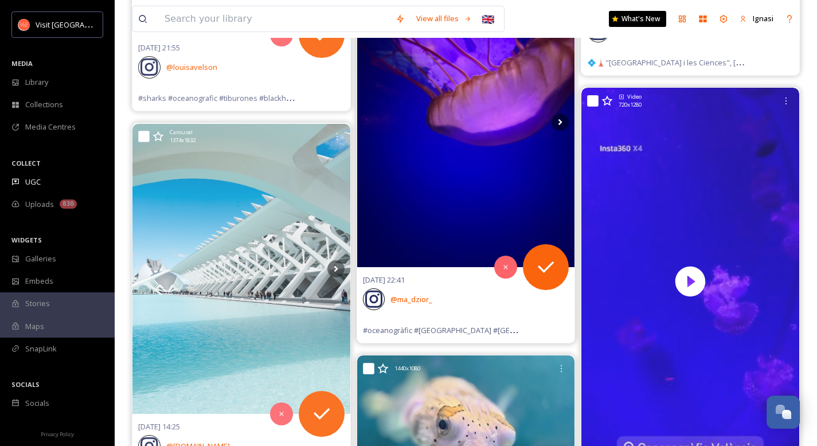
scroll to position [17918, 0]
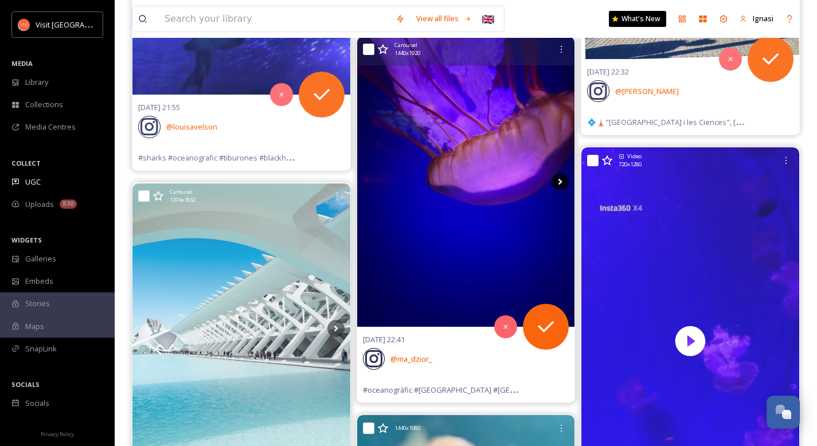
click at [558, 183] on icon at bounding box center [560, 181] width 4 height 6
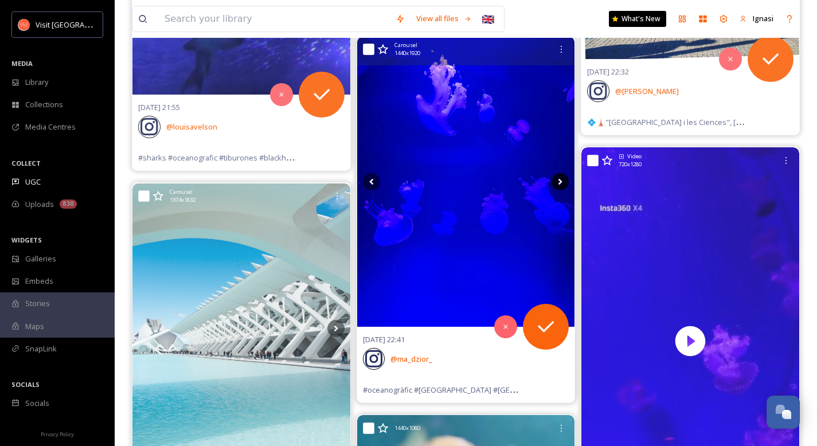
click at [558, 183] on icon at bounding box center [560, 181] width 4 height 6
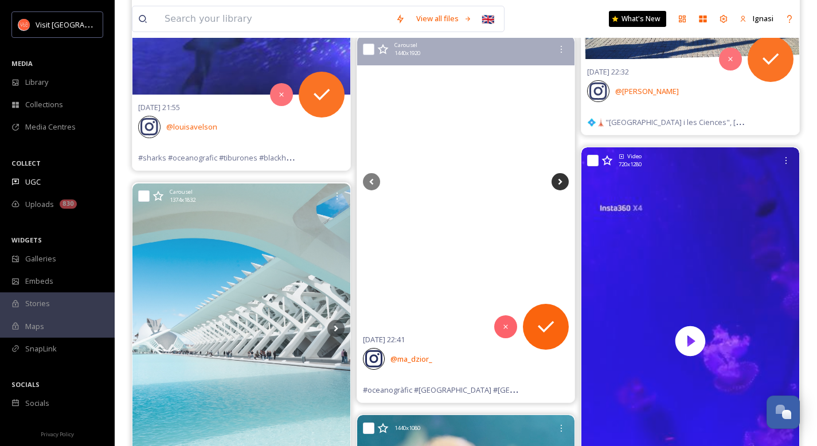
click at [558, 183] on icon at bounding box center [560, 181] width 4 height 6
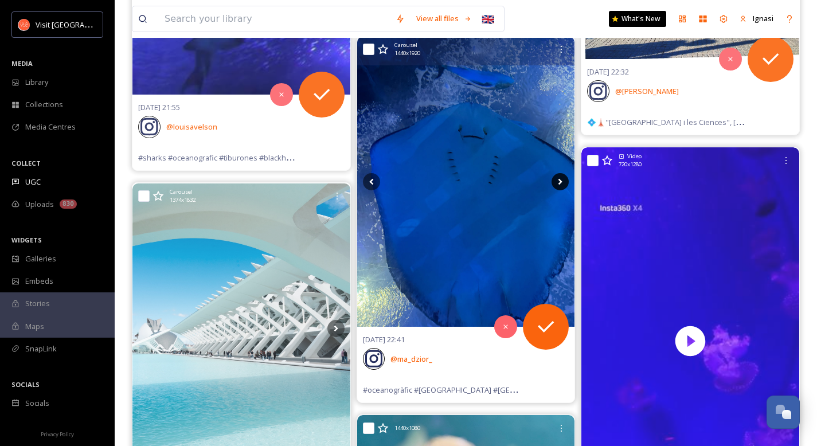
click at [558, 183] on icon at bounding box center [560, 181] width 4 height 6
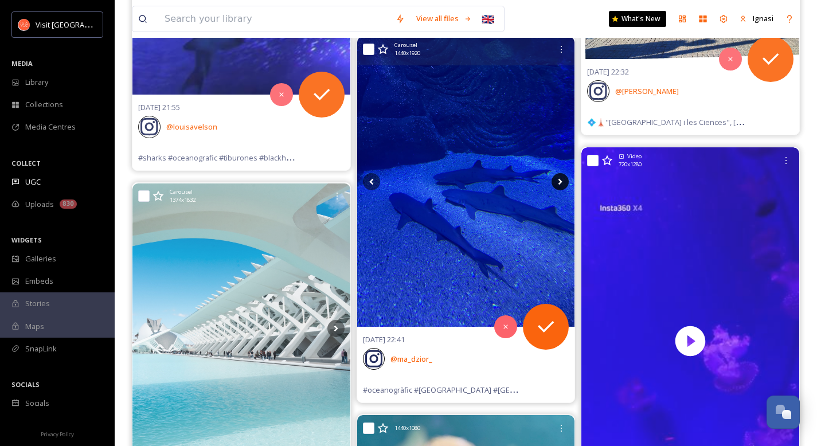
click at [562, 185] on icon at bounding box center [559, 181] width 17 height 17
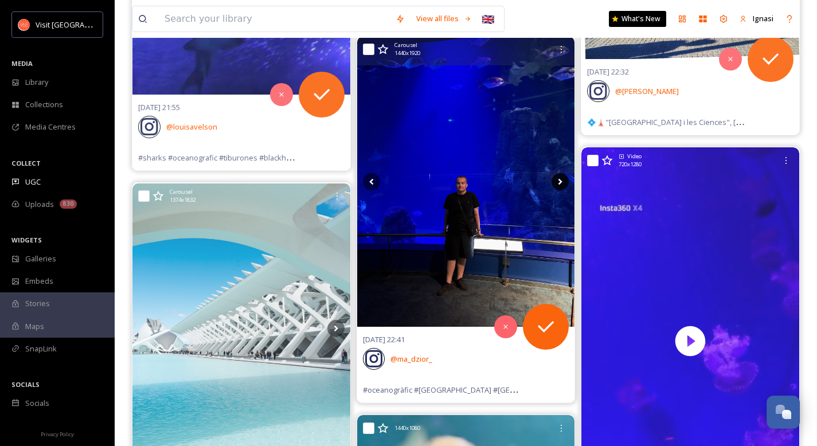
click at [561, 184] on icon at bounding box center [559, 181] width 17 height 17
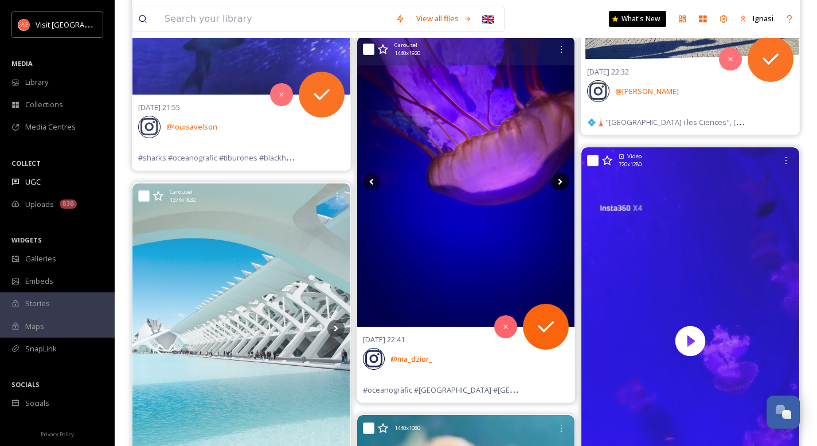
click at [561, 184] on icon at bounding box center [559, 181] width 17 height 17
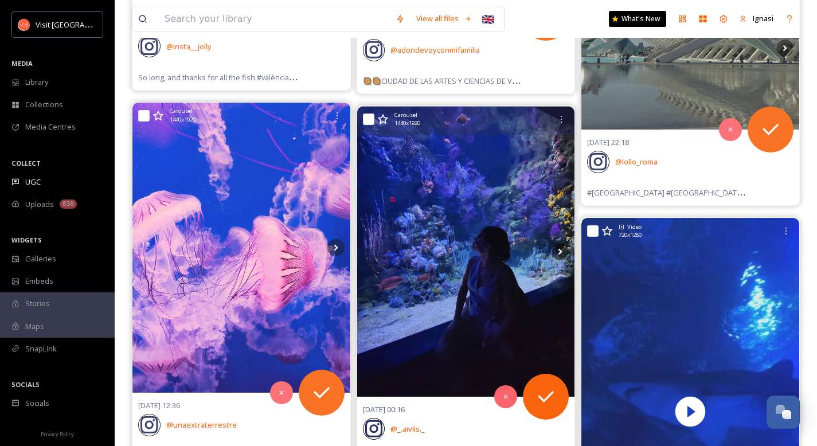
scroll to position [19234, 0]
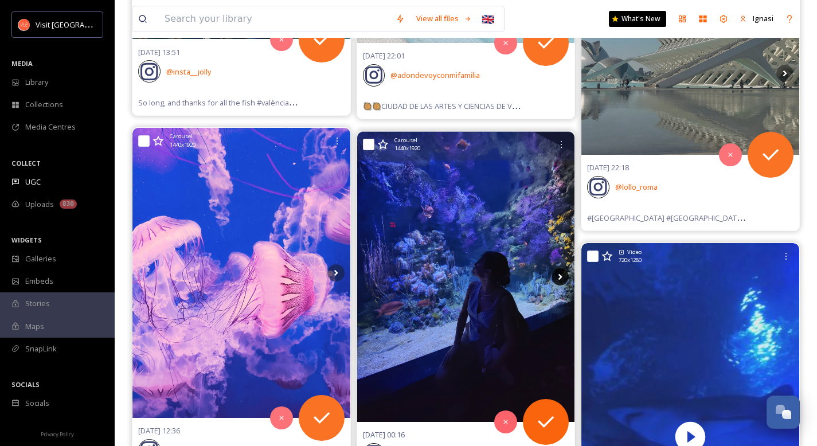
click at [557, 279] on icon at bounding box center [559, 276] width 17 height 17
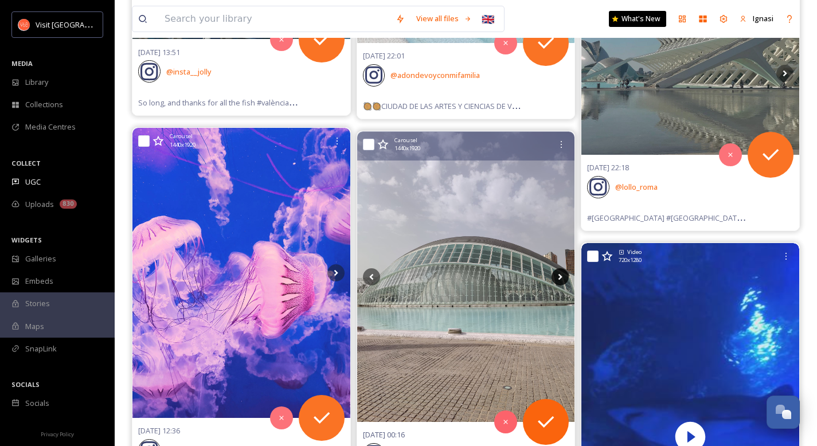
click at [558, 278] on icon at bounding box center [559, 276] width 17 height 17
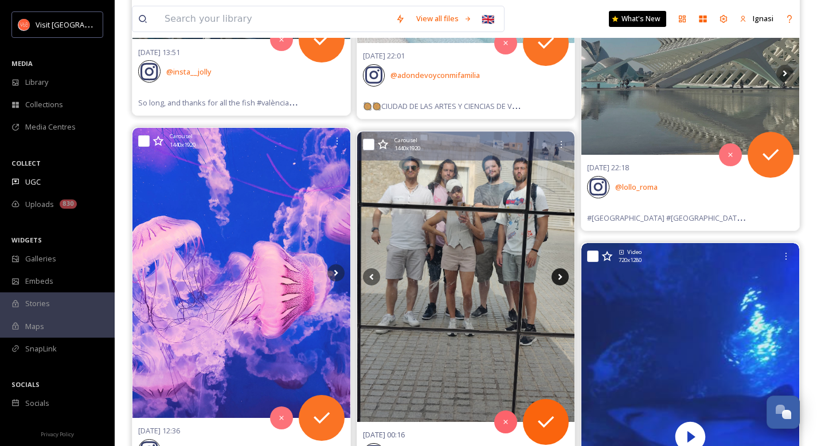
click at [558, 278] on icon at bounding box center [559, 276] width 17 height 17
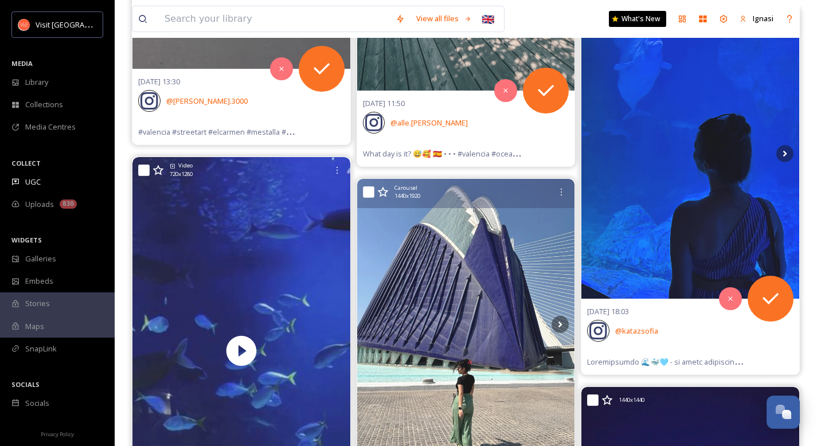
scroll to position [20398, 0]
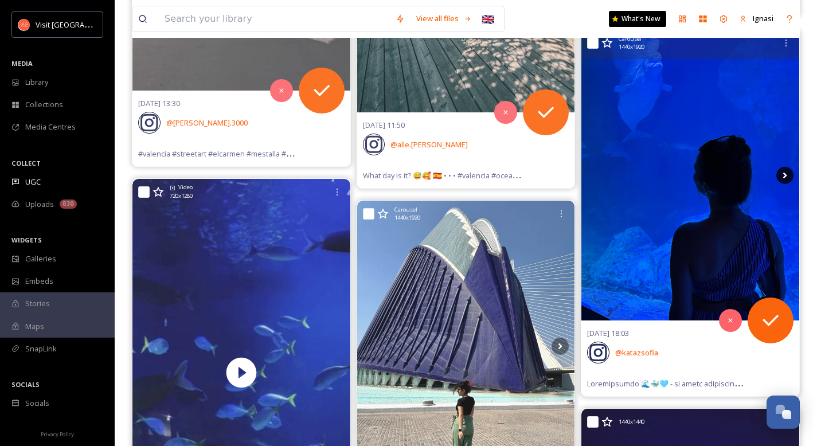
click at [782, 177] on icon at bounding box center [784, 175] width 17 height 17
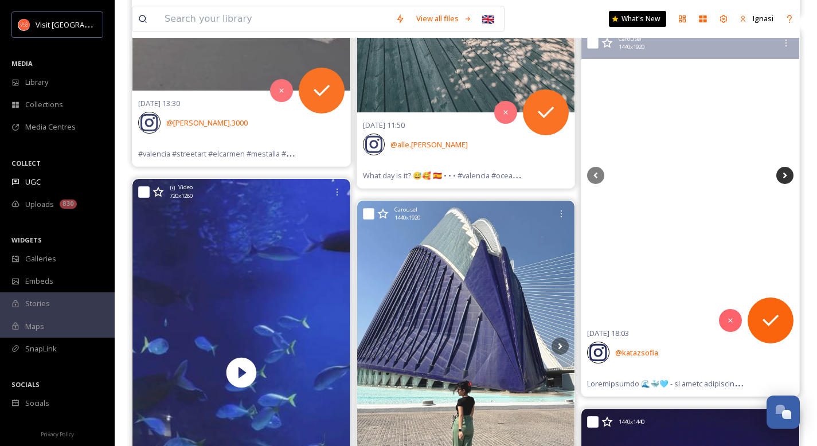
click at [782, 177] on icon at bounding box center [784, 175] width 17 height 17
click at [783, 177] on icon at bounding box center [785, 175] width 4 height 6
click at [595, 177] on icon at bounding box center [595, 175] width 17 height 17
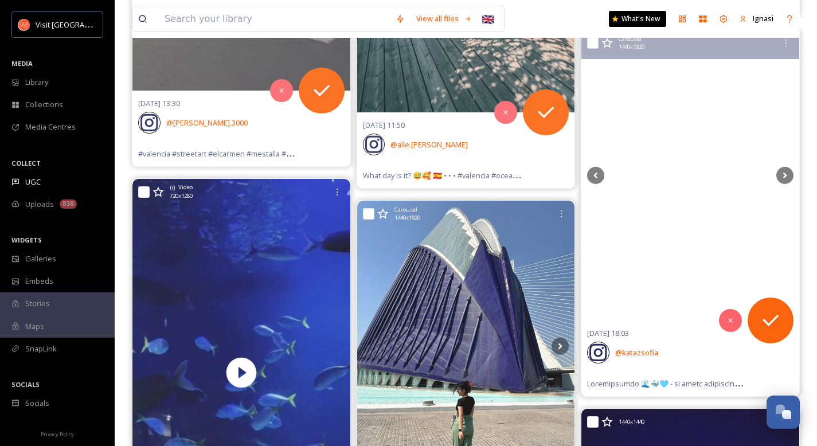
click at [680, 186] on video "Oceanogràfic 🌊🐳🩵 - az egyik legkedvesebb valenciai programom oceanografic_vl \a…" at bounding box center [690, 175] width 172 height 86
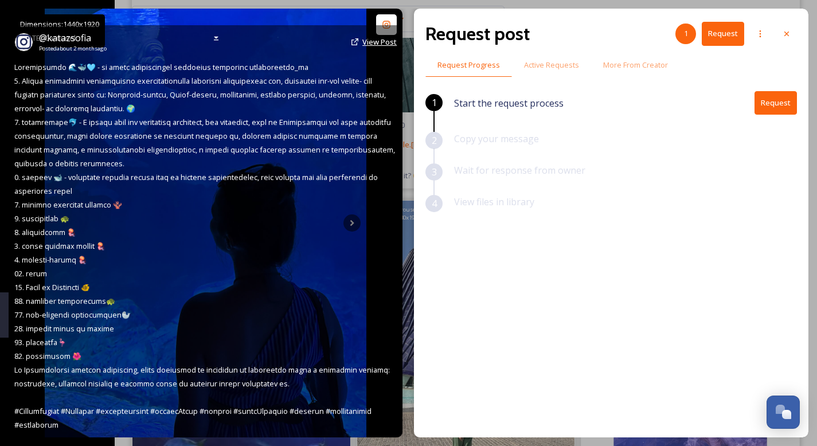
click at [367, 41] on span "View Post" at bounding box center [379, 42] width 34 height 10
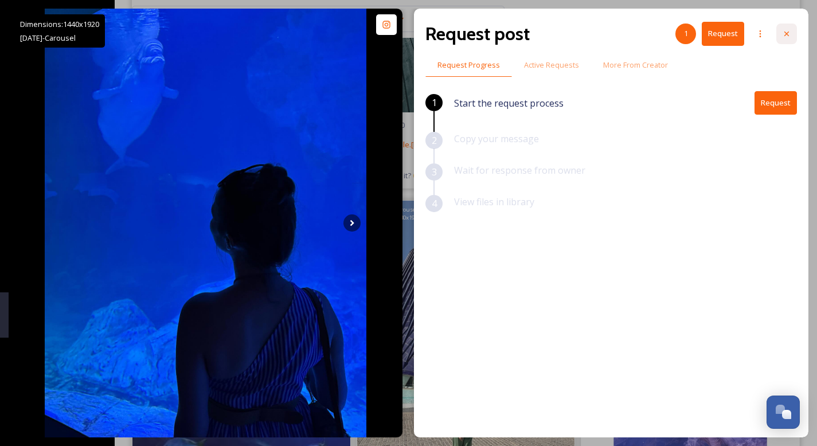
click at [791, 34] on div at bounding box center [786, 33] width 21 height 21
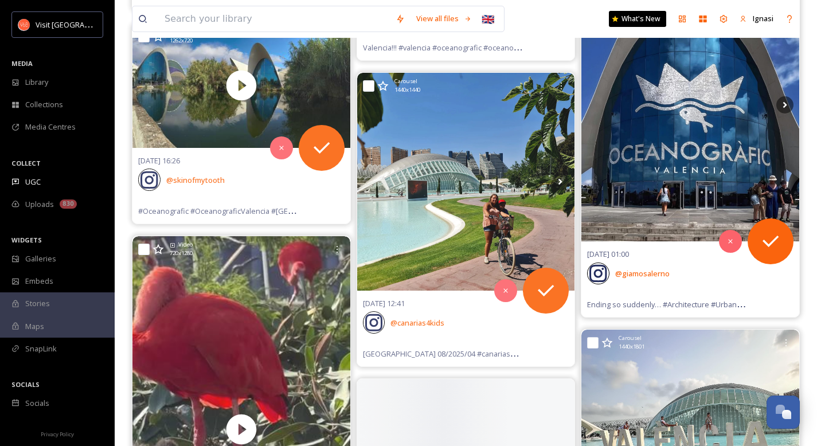
scroll to position [21428, 0]
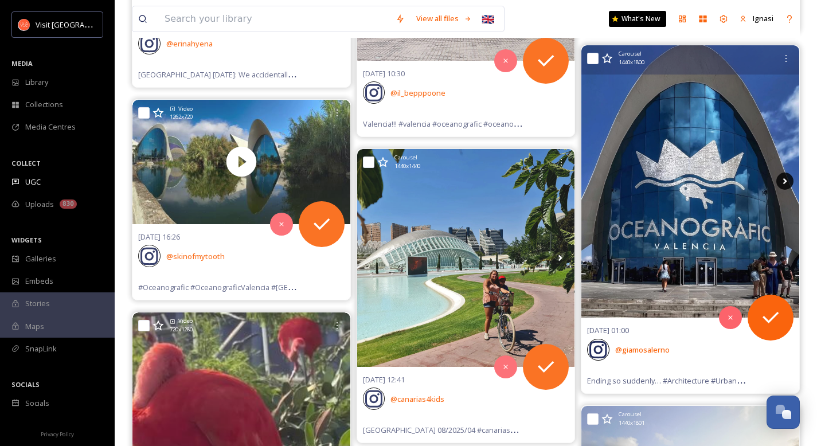
click at [782, 177] on icon at bounding box center [784, 181] width 17 height 17
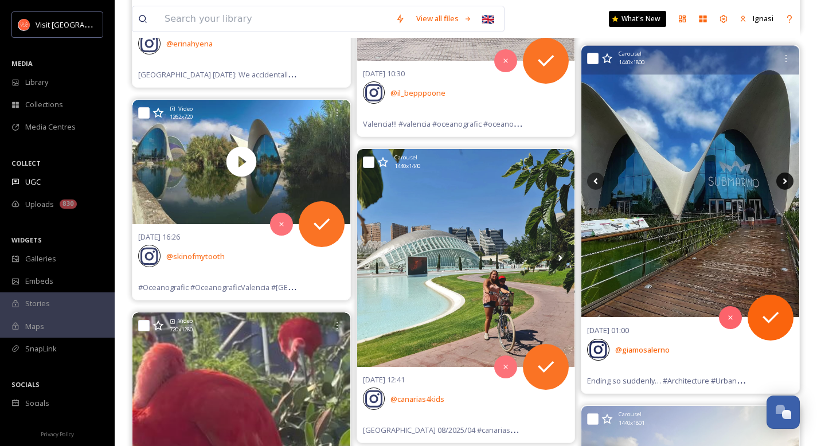
click at [782, 177] on icon at bounding box center [784, 181] width 17 height 17
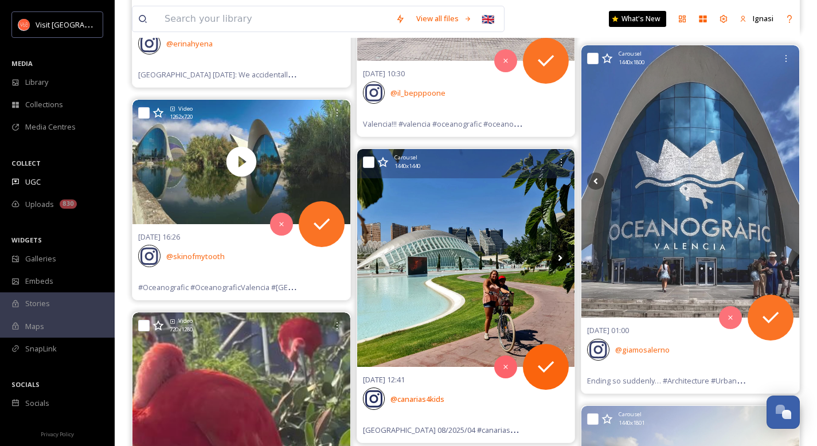
click at [559, 257] on icon at bounding box center [560, 257] width 4 height 6
click at [559, 256] on icon at bounding box center [560, 257] width 4 height 6
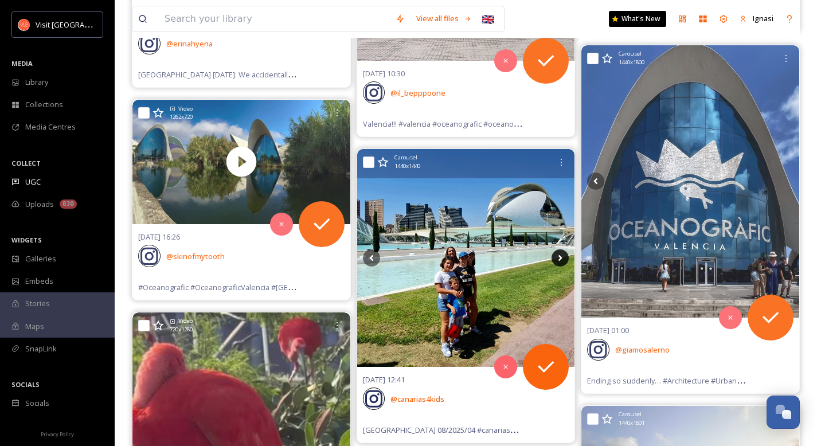
click at [559, 259] on icon at bounding box center [560, 257] width 4 height 6
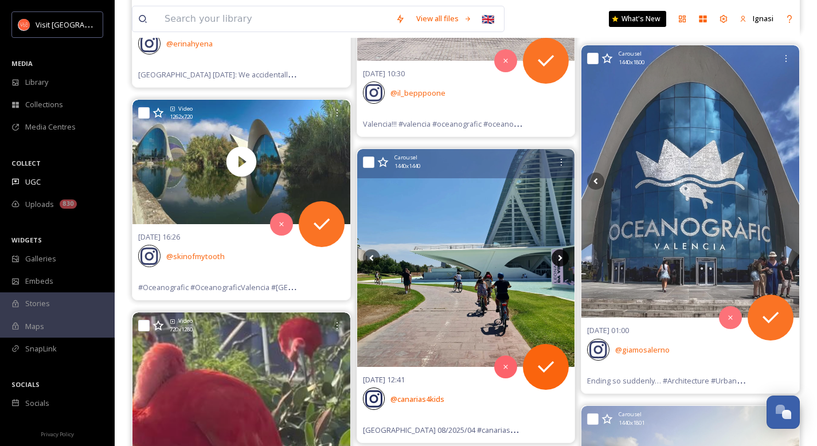
click at [559, 259] on icon at bounding box center [560, 257] width 4 height 6
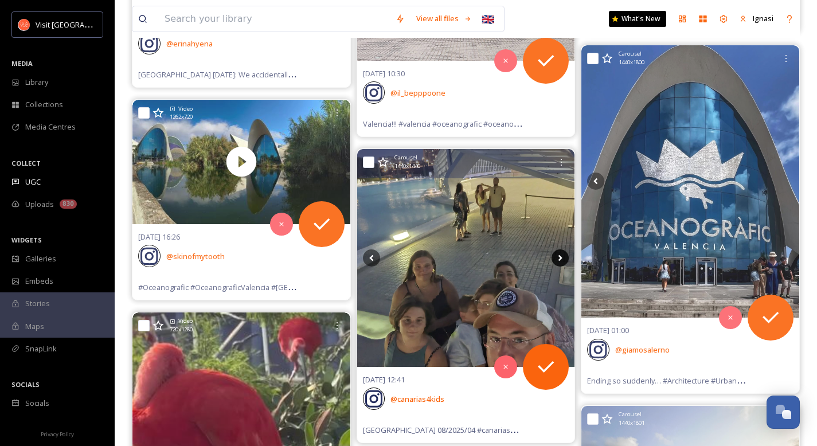
click at [559, 259] on icon at bounding box center [560, 257] width 4 height 6
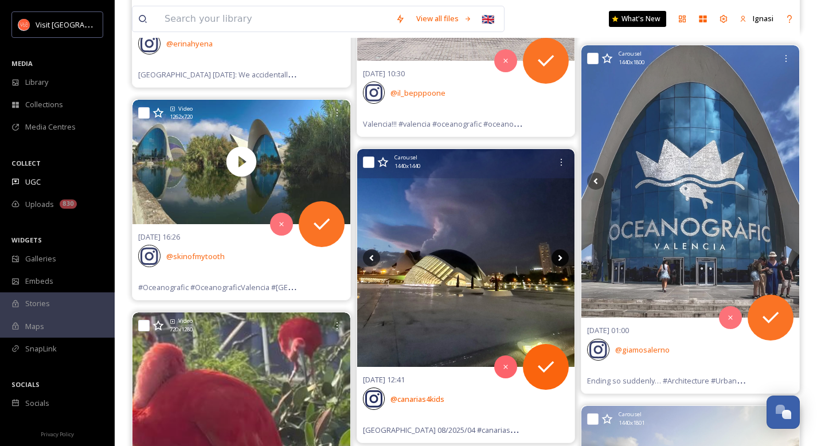
click at [559, 259] on icon at bounding box center [560, 257] width 4 height 6
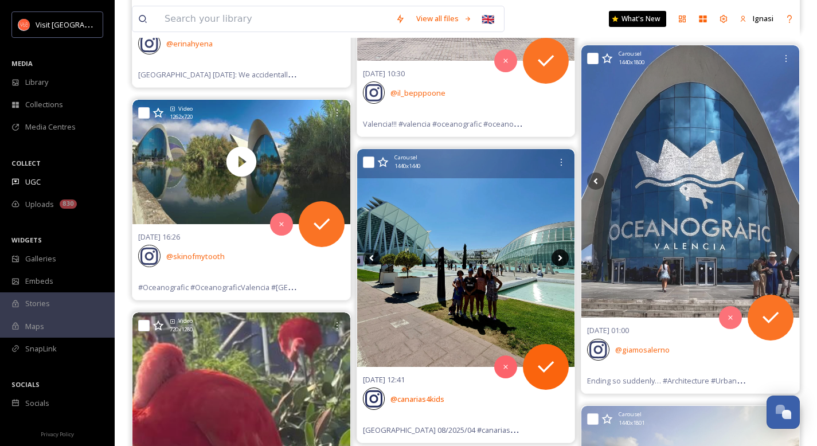
click at [559, 259] on icon at bounding box center [560, 257] width 4 height 6
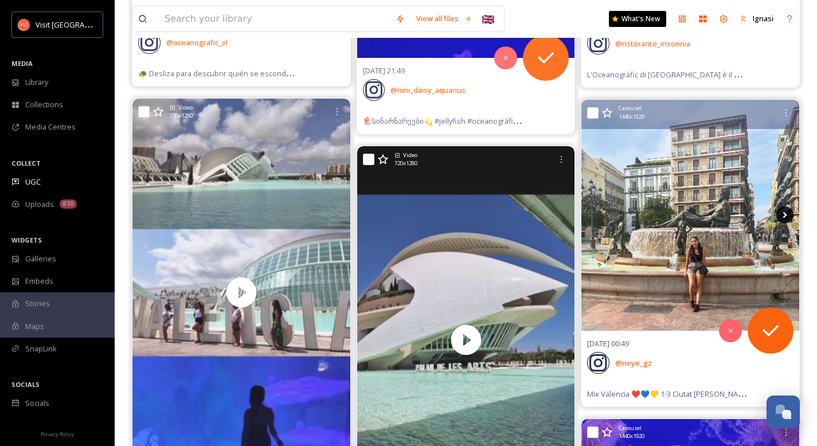
scroll to position [26381, 0]
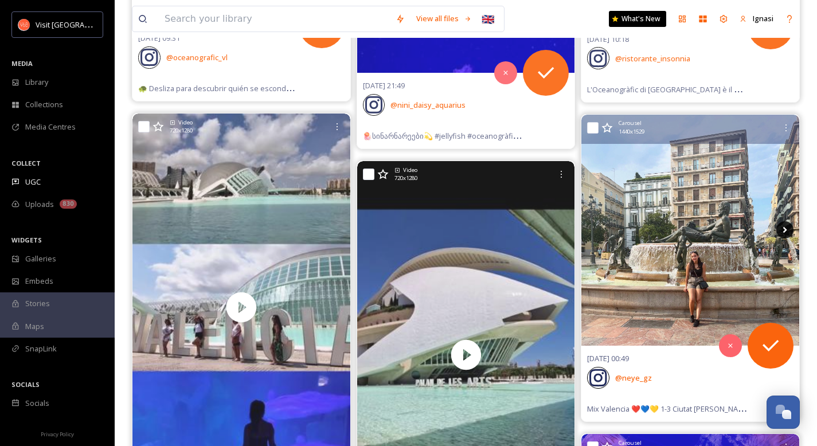
click at [786, 226] on icon at bounding box center [784, 229] width 17 height 17
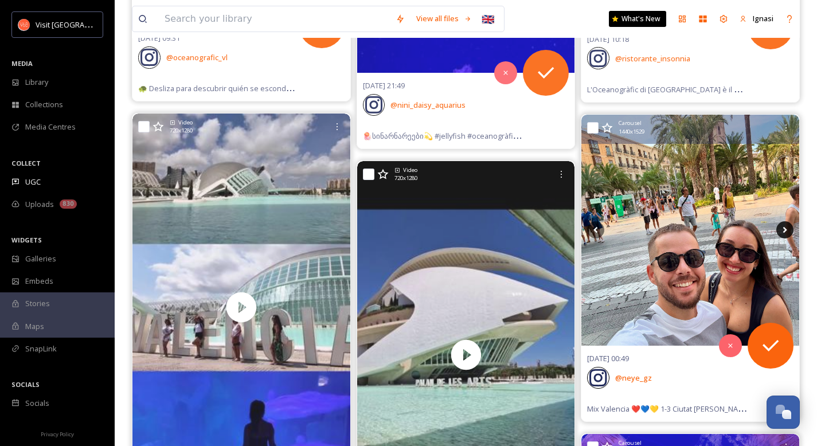
click at [786, 232] on icon at bounding box center [784, 229] width 17 height 17
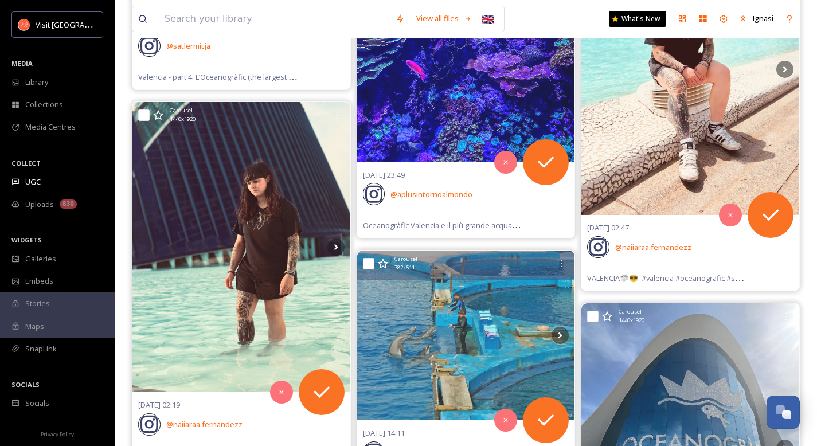
scroll to position [36352, 0]
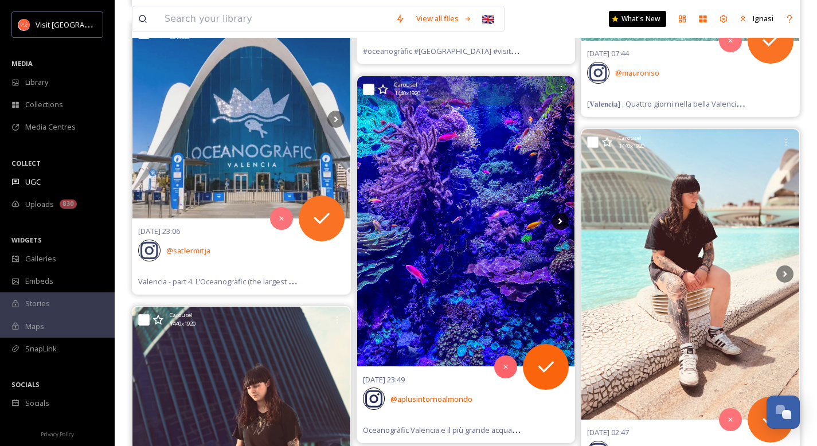
click at [552, 221] on icon at bounding box center [559, 221] width 17 height 17
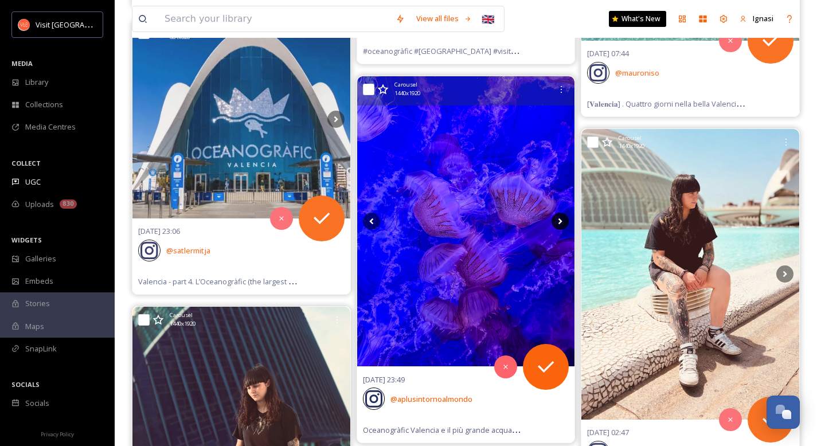
click at [556, 221] on icon at bounding box center [559, 221] width 17 height 17
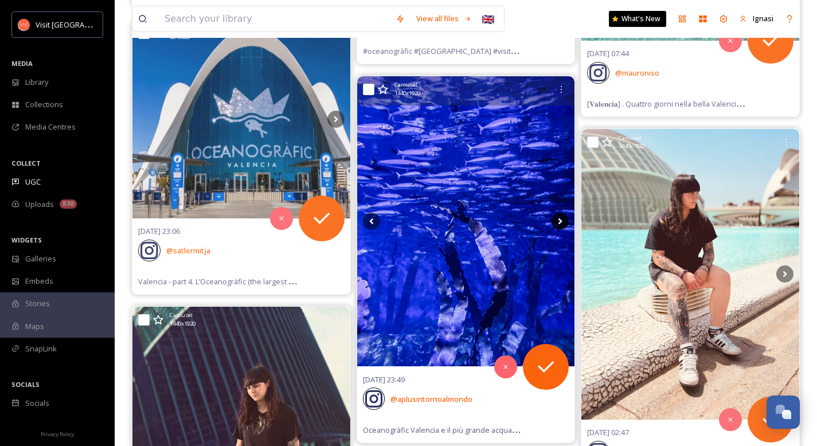
click at [557, 221] on icon at bounding box center [559, 221] width 17 height 17
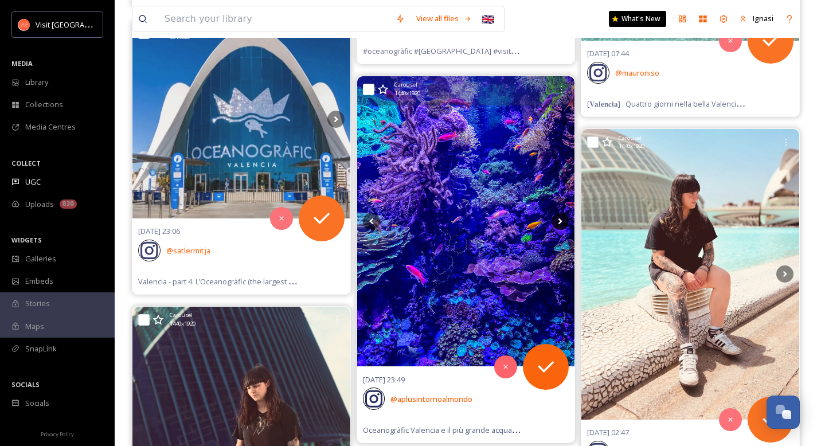
click at [558, 222] on icon at bounding box center [559, 221] width 17 height 17
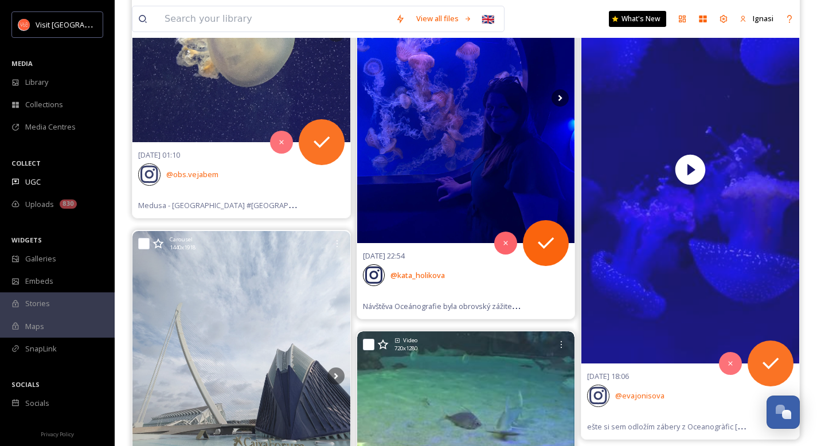
scroll to position [37307, 0]
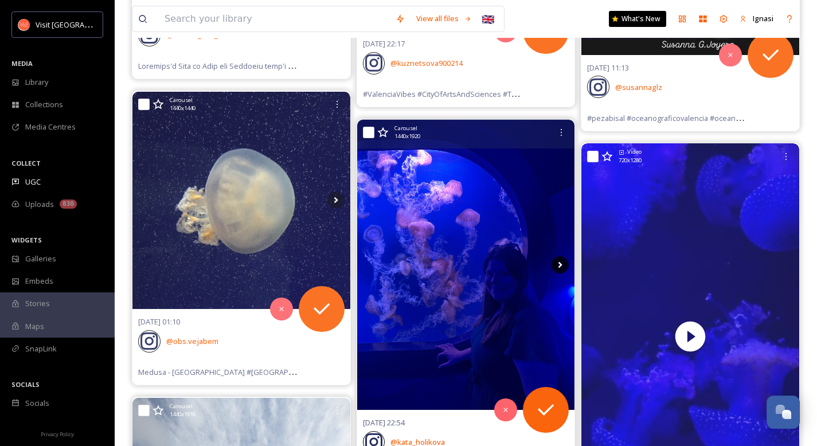
click at [558, 263] on icon at bounding box center [559, 264] width 17 height 17
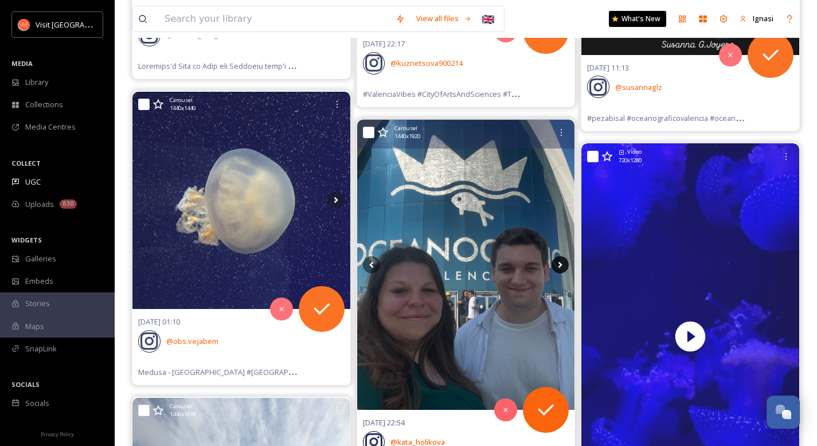
click at [559, 267] on icon at bounding box center [560, 264] width 4 height 6
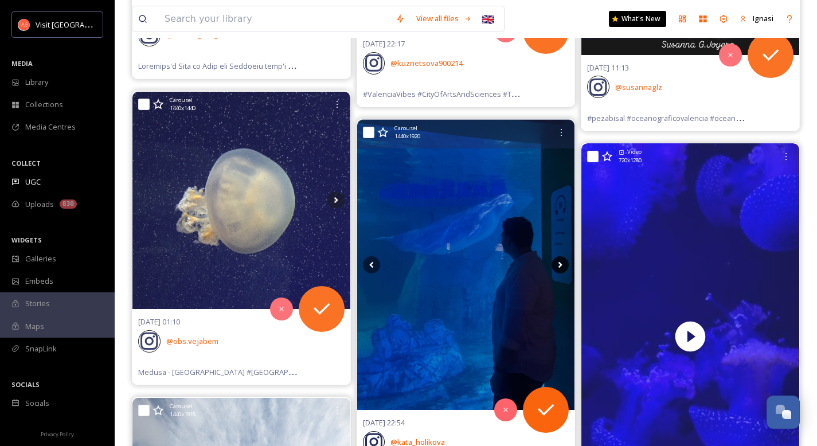
click at [559, 267] on icon at bounding box center [560, 264] width 4 height 6
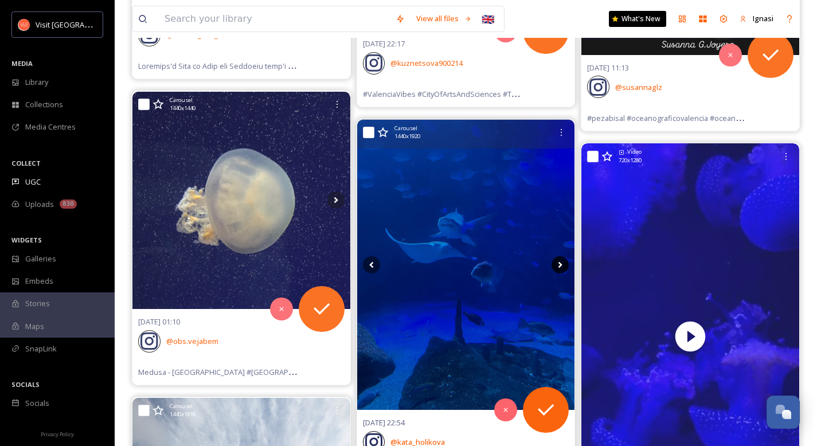
click at [559, 267] on icon at bounding box center [560, 264] width 4 height 6
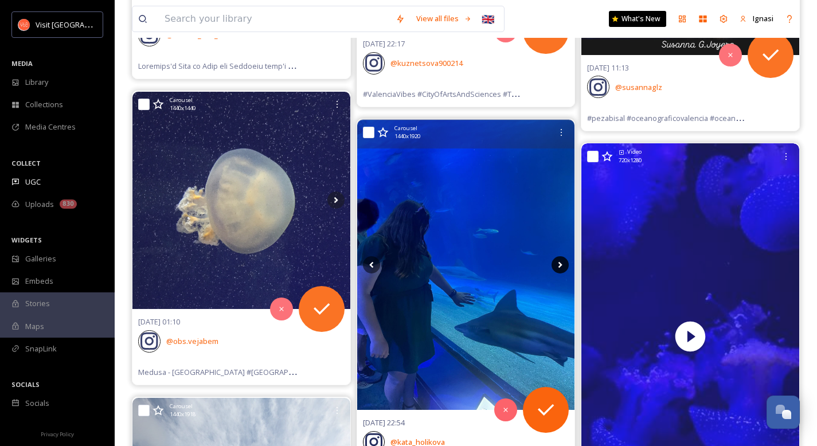
click at [559, 267] on icon at bounding box center [560, 264] width 4 height 6
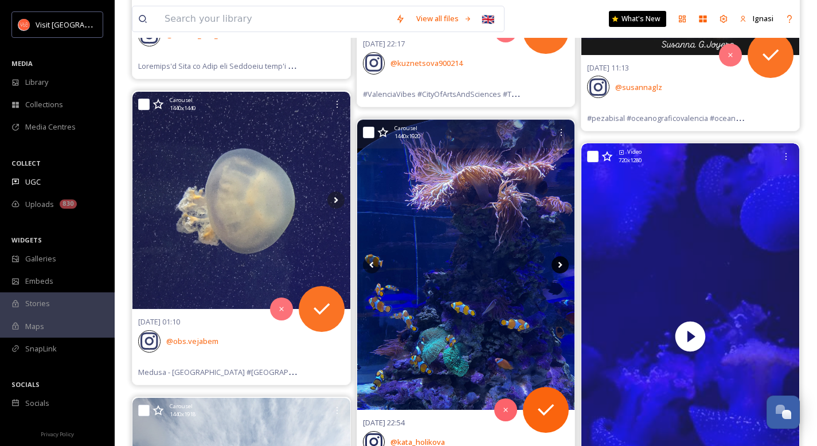
click at [559, 267] on icon at bounding box center [560, 264] width 4 height 6
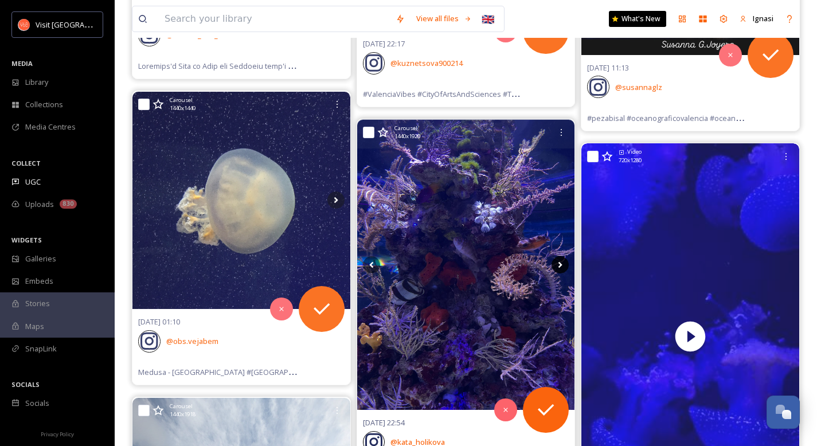
click at [559, 267] on icon at bounding box center [560, 264] width 4 height 6
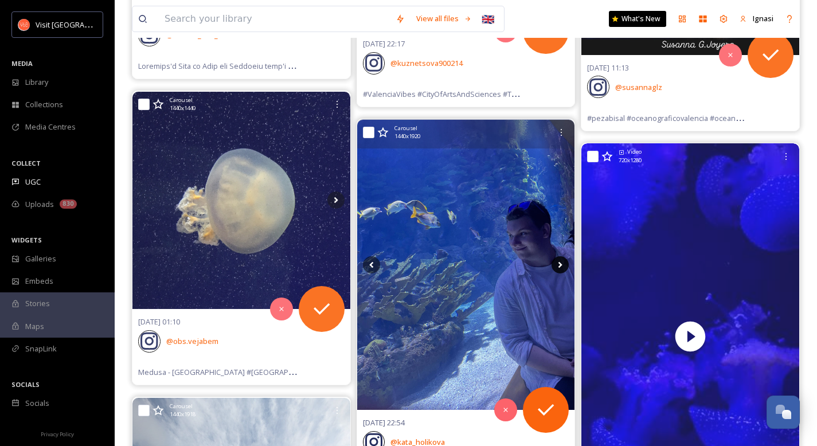
click at [559, 267] on icon at bounding box center [560, 264] width 4 height 6
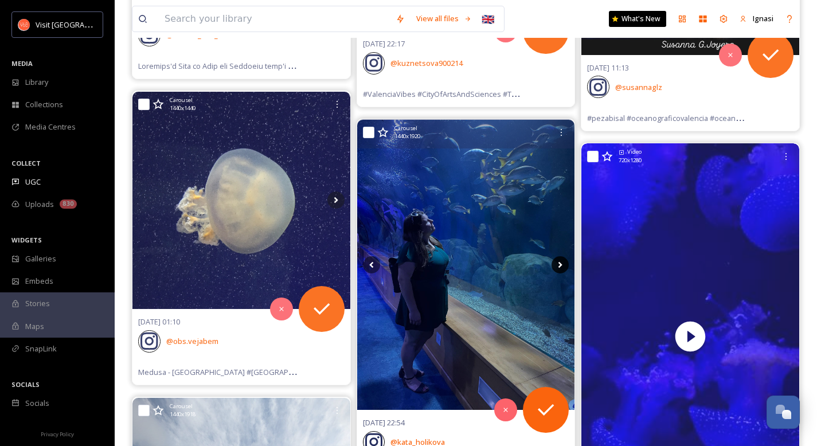
click at [559, 267] on icon at bounding box center [560, 264] width 4 height 6
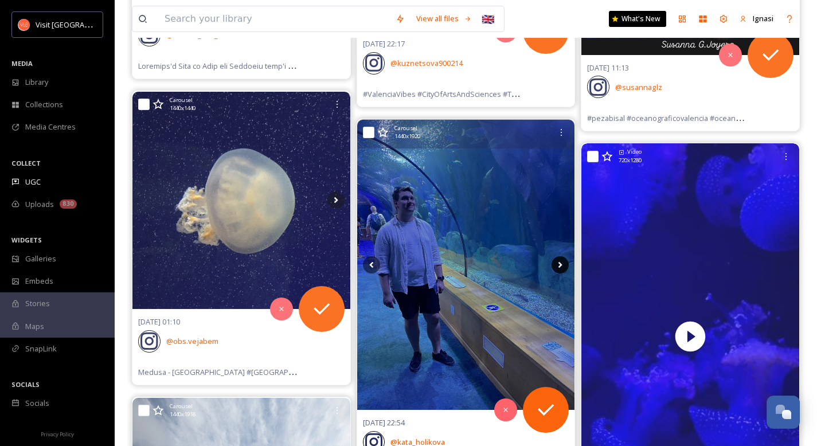
click at [559, 267] on icon at bounding box center [560, 264] width 4 height 6
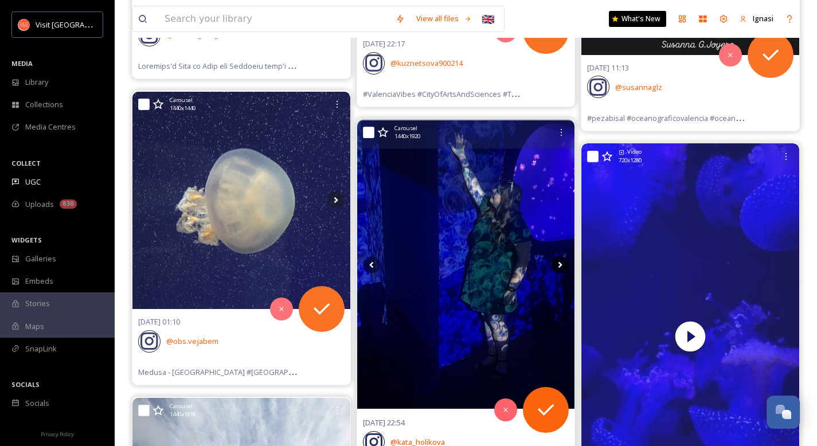
click at [559, 267] on icon at bounding box center [560, 264] width 4 height 6
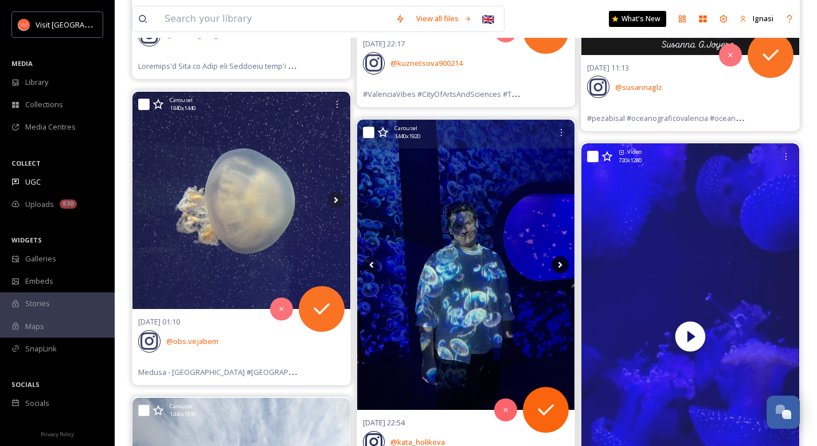
click at [559, 267] on icon at bounding box center [560, 264] width 4 height 6
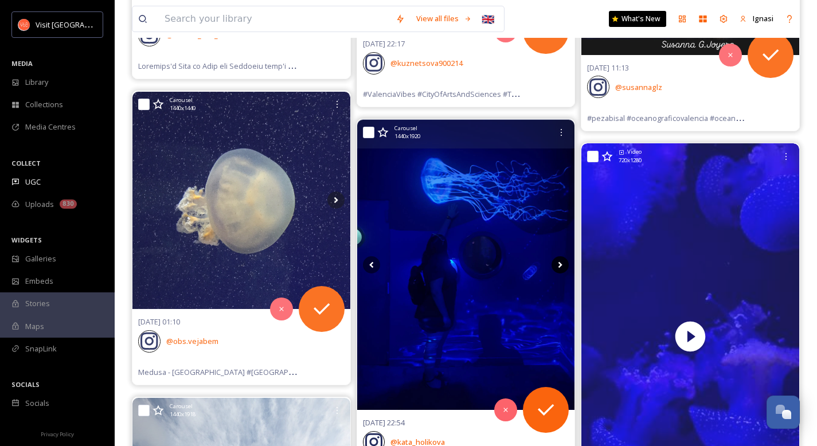
click at [559, 267] on icon at bounding box center [560, 264] width 4 height 6
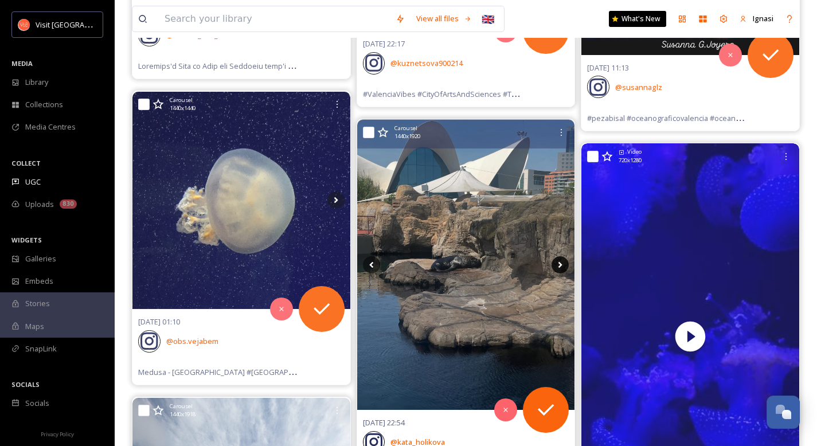
click at [559, 267] on icon at bounding box center [560, 264] width 4 height 6
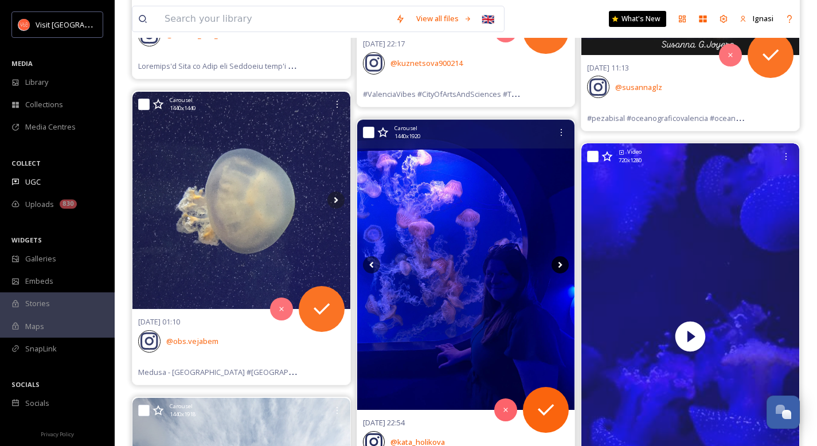
click at [559, 267] on icon at bounding box center [560, 264] width 4 height 6
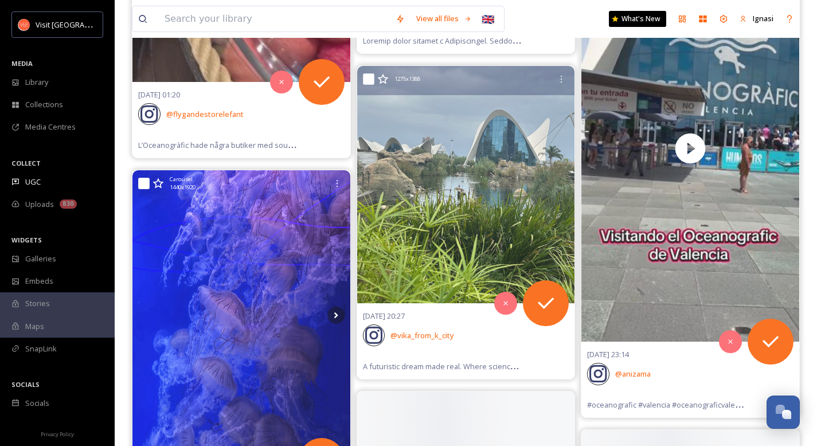
scroll to position [39988, 0]
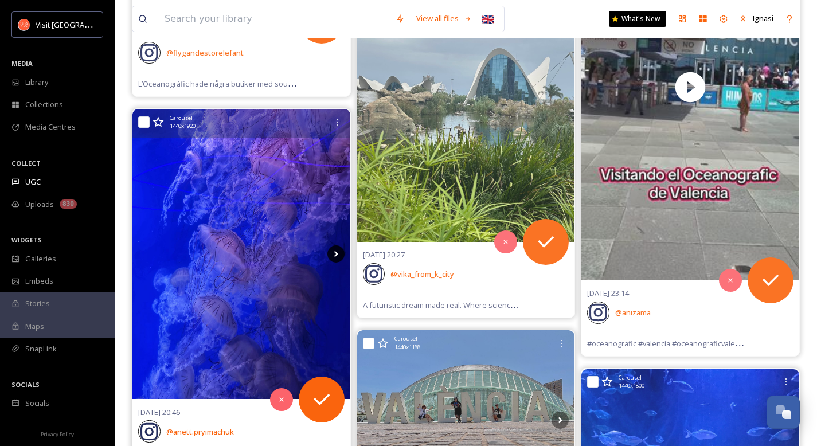
click at [330, 245] on icon at bounding box center [335, 253] width 17 height 17
click at [332, 245] on icon at bounding box center [335, 253] width 17 height 17
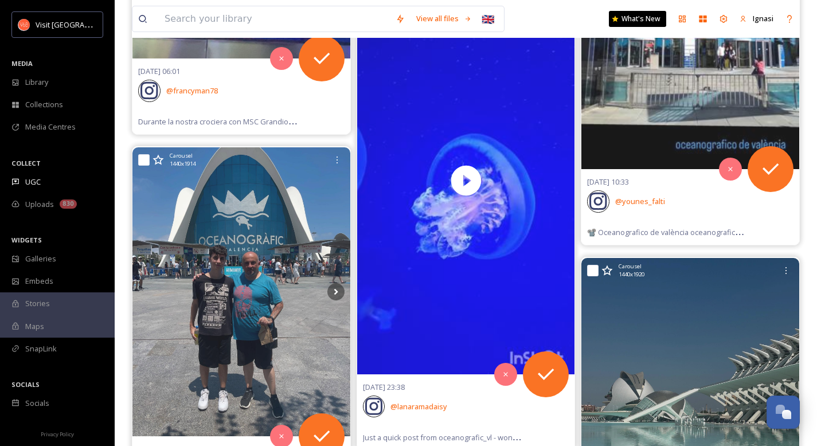
scroll to position [0, 0]
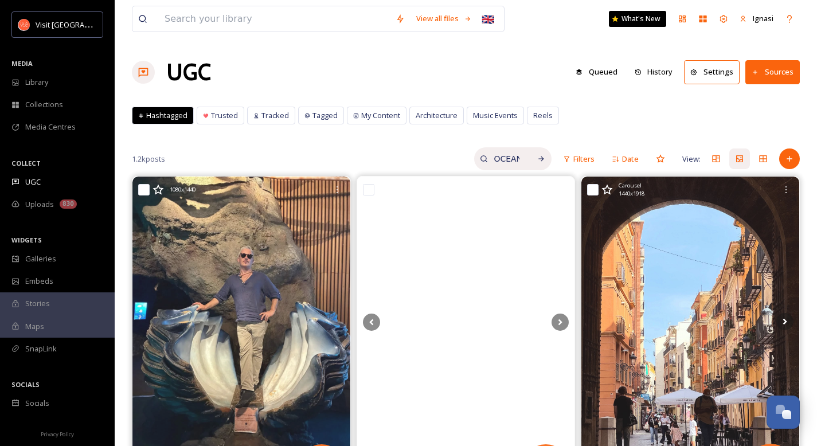
click at [508, 161] on input "OCEANOGRAFIC" at bounding box center [506, 158] width 37 height 23
click at [508, 161] on input "OCEANOGRAFIC" at bounding box center [482, 158] width 86 height 23
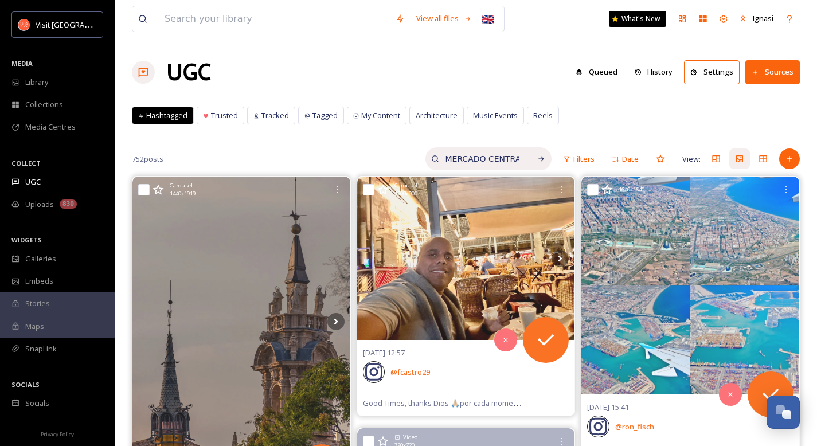
scroll to position [0, 3]
type input "MERCADO CENTRAL"
